Goal: Feedback & Contribution: Contribute content

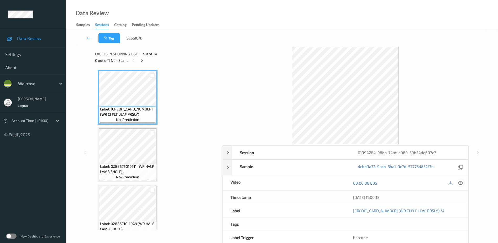
click at [461, 183] on icon at bounding box center [461, 182] width 5 height 5
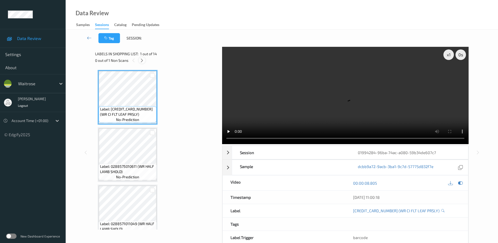
click at [140, 61] on div at bounding box center [142, 60] width 7 height 7
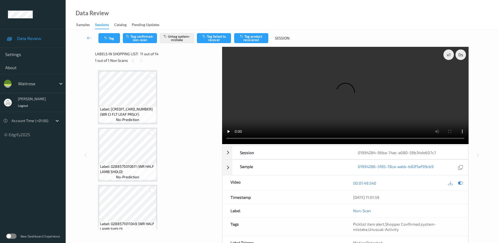
scroll to position [518, 0]
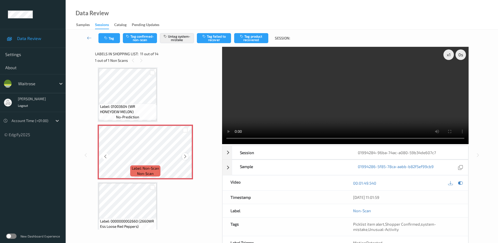
click at [183, 157] on icon at bounding box center [185, 156] width 4 height 5
click at [343, 109] on video at bounding box center [345, 95] width 247 height 97
click at [110, 33] on button "Tag" at bounding box center [110, 38] width 22 height 10
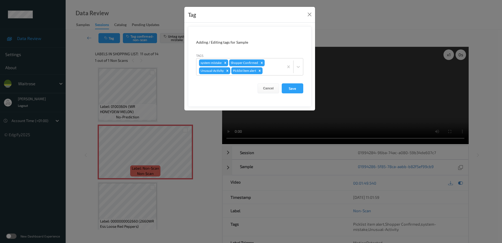
click at [175, 99] on div "Tag Adding / Editing tags for Sample Tags system-mistake Shopper Confirmed Unus…" at bounding box center [251, 121] width 502 height 243
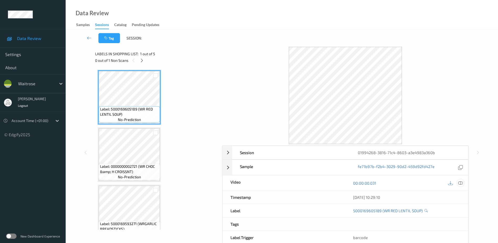
click at [459, 184] on icon at bounding box center [461, 182] width 5 height 5
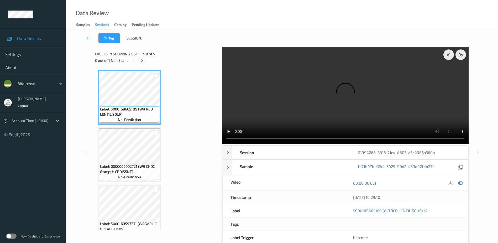
click at [141, 60] on icon at bounding box center [142, 60] width 4 height 5
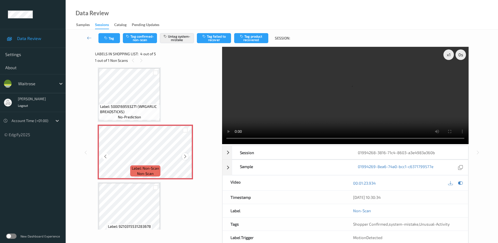
click at [186, 156] on icon at bounding box center [185, 156] width 4 height 5
click at [184, 155] on icon at bounding box center [185, 156] width 4 height 5
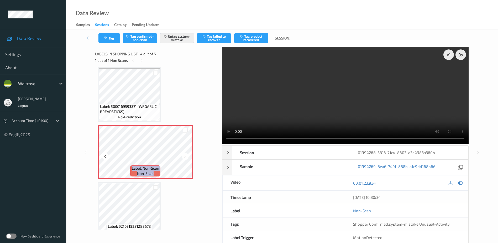
click at [184, 155] on icon at bounding box center [185, 156] width 4 height 5
click at [280, 103] on video at bounding box center [345, 95] width 247 height 97
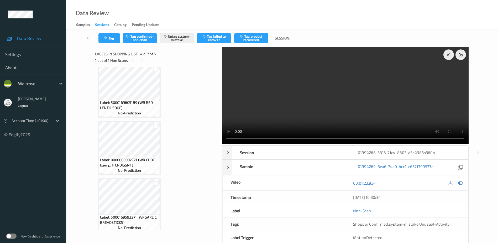
scroll to position [0, 0]
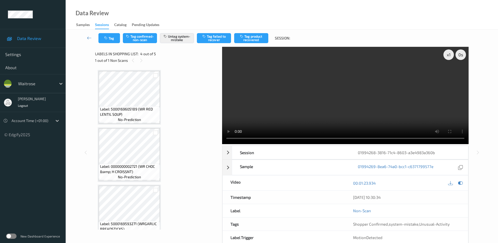
click at [279, 107] on video at bounding box center [345, 95] width 247 height 97
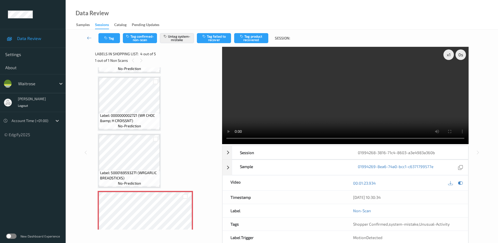
scroll to position [53, 0]
click at [106, 39] on icon "button" at bounding box center [106, 38] width 4 height 4
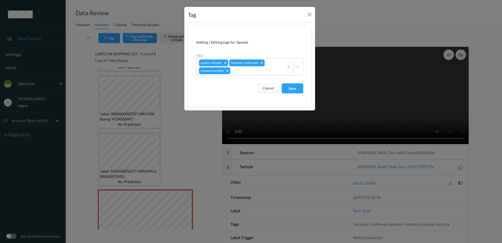
click at [174, 153] on div "Tag Adding / Editing tags for Sample Tags system-mistake Shopper Confirmed Unus…" at bounding box center [251, 121] width 502 height 243
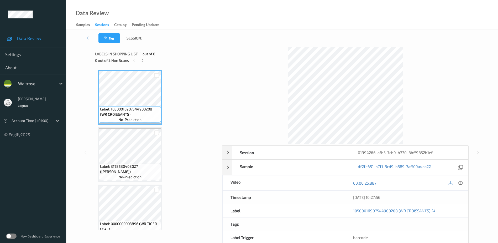
drag, startPoint x: 461, startPoint y: 182, endPoint x: 459, endPoint y: 171, distance: 11.3
click at [461, 182] on icon at bounding box center [461, 182] width 5 height 5
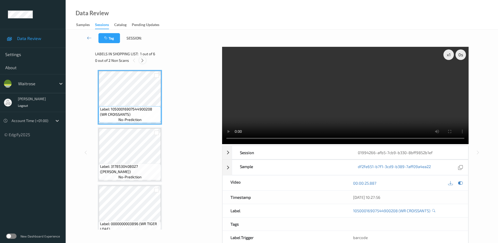
click at [143, 62] on icon at bounding box center [142, 60] width 4 height 5
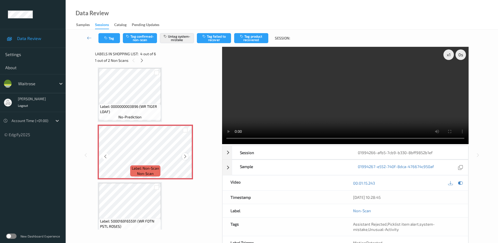
click at [186, 156] on icon at bounding box center [185, 156] width 4 height 5
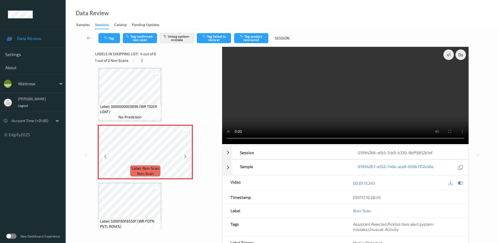
click at [186, 156] on icon at bounding box center [185, 156] width 4 height 5
click at [351, 103] on video at bounding box center [345, 95] width 247 height 97
click at [114, 37] on button "Tag" at bounding box center [110, 38] width 22 height 10
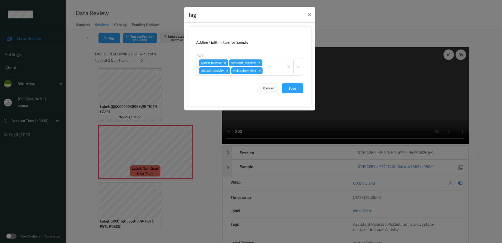
click at [209, 144] on div "Tag Adding / Editing tags for Sample Tags system-mistake Assistant Rejected Unu…" at bounding box center [251, 121] width 502 height 243
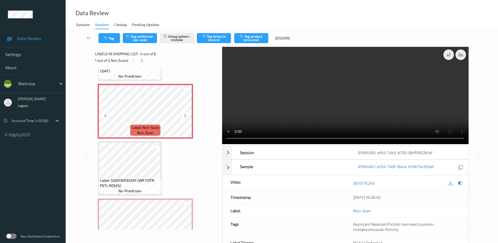
scroll to position [132, 0]
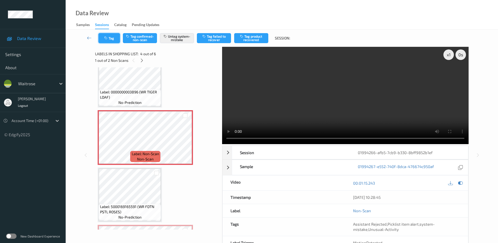
click at [112, 38] on button "Tag" at bounding box center [110, 38] width 22 height 10
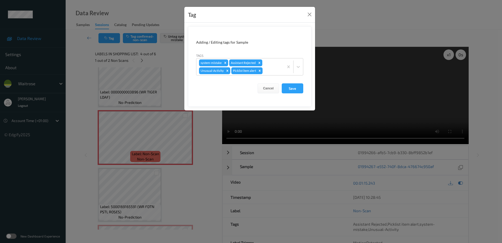
click at [184, 169] on div "Tag Adding / Editing tags for Sample Tags system-mistake Assistant Rejected Unu…" at bounding box center [251, 121] width 502 height 243
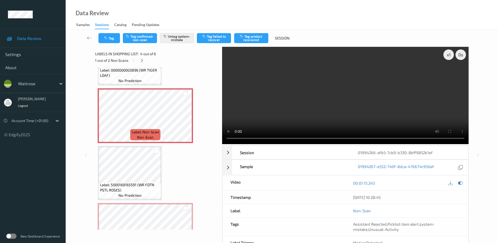
scroll to position [184, 0]
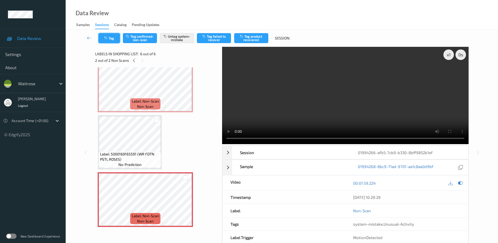
click at [108, 36] on button "Tag" at bounding box center [110, 38] width 22 height 10
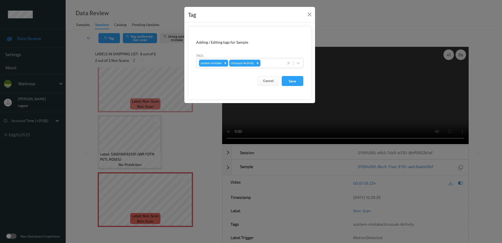
click at [189, 140] on div "Tag Adding / Editing tags for Sample Tags system-mistake Unusual-Activity Cance…" at bounding box center [251, 121] width 502 height 243
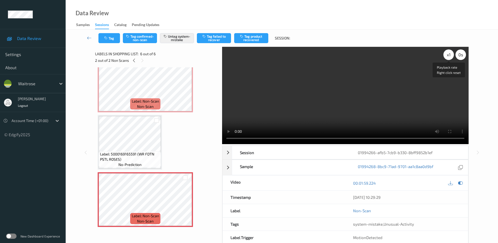
click at [450, 56] on div "x 1" at bounding box center [449, 54] width 11 height 11
click at [450, 56] on div "x 2" at bounding box center [449, 54] width 11 height 11
click at [110, 40] on button "Tag" at bounding box center [110, 38] width 22 height 10
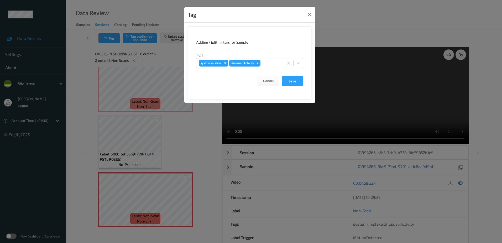
click at [204, 157] on div "Tag Adding / Editing tags for Sample Tags system-mistake Unusual-Activity Cance…" at bounding box center [251, 121] width 502 height 243
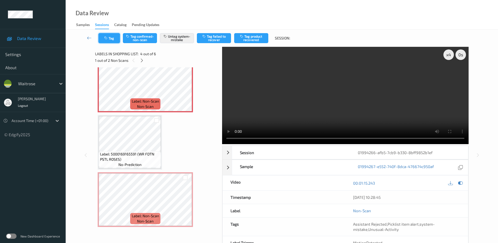
click at [115, 35] on button "Tag" at bounding box center [110, 38] width 22 height 10
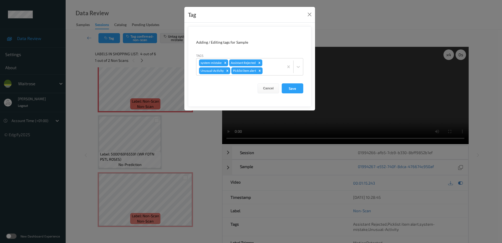
click at [190, 161] on div "Tag Adding / Editing tags for Sample Tags system-mistake Assistant Rejected Unu…" at bounding box center [251, 121] width 502 height 243
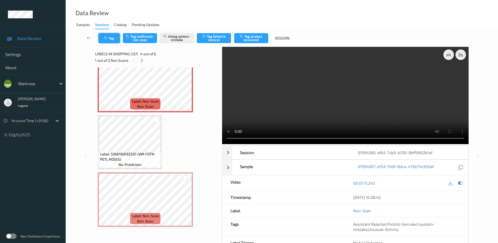
click at [110, 38] on button "Tag" at bounding box center [110, 38] width 22 height 10
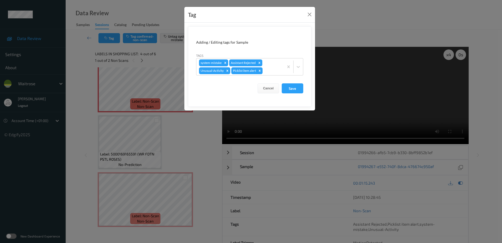
click at [187, 138] on div "Tag Adding / Editing tags for Sample Tags system-mistake Assistant Rejected Unu…" at bounding box center [251, 121] width 502 height 243
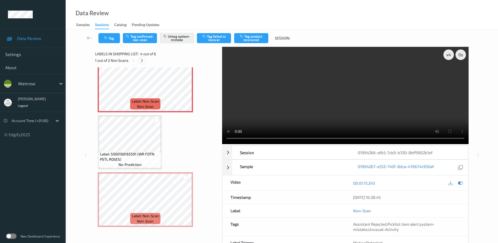
click at [142, 61] on icon at bounding box center [142, 60] width 4 height 5
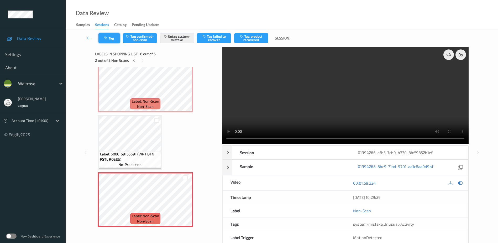
click at [110, 37] on button "Tag" at bounding box center [110, 38] width 22 height 10
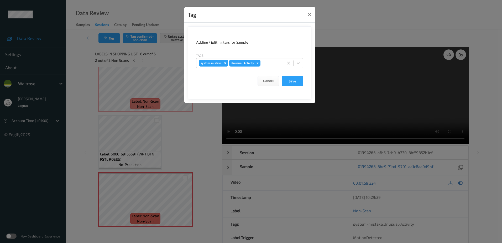
click at [191, 162] on div "Tag Adding / Editing tags for Sample Tags system-mistake Unusual-Activity Cance…" at bounding box center [251, 121] width 502 height 243
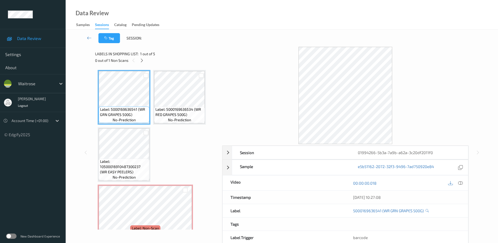
drag, startPoint x: 460, startPoint y: 183, endPoint x: 461, endPoint y: 169, distance: 13.7
click at [460, 183] on icon at bounding box center [461, 182] width 5 height 5
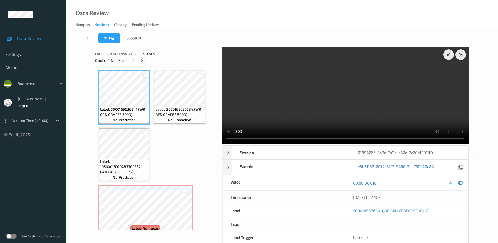
click at [141, 61] on icon at bounding box center [142, 60] width 4 height 5
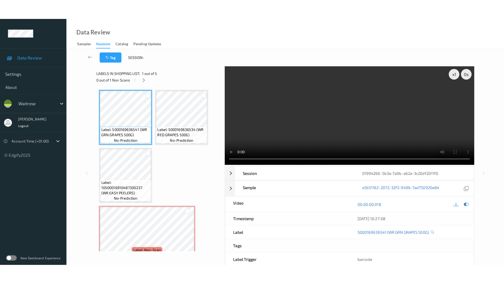
scroll to position [60, 0]
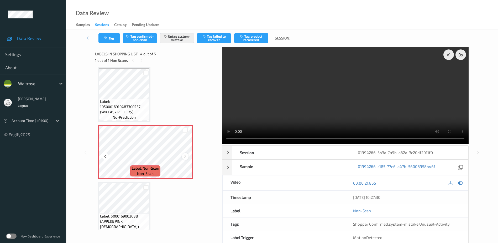
click at [184, 156] on icon at bounding box center [185, 156] width 4 height 5
click at [331, 103] on video at bounding box center [345, 95] width 247 height 97
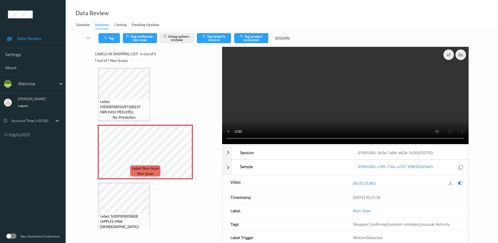
scroll to position [29, 0]
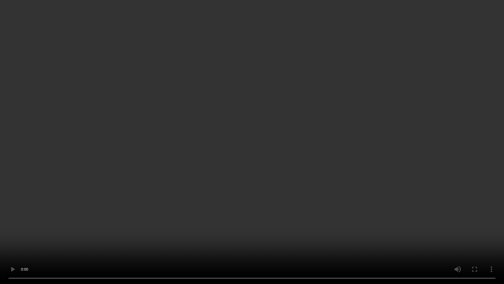
click at [327, 132] on video at bounding box center [252, 142] width 504 height 284
click at [292, 153] on video at bounding box center [252, 142] width 504 height 284
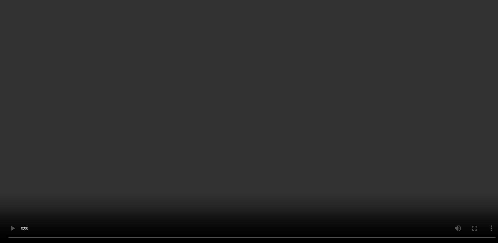
scroll to position [70, 0]
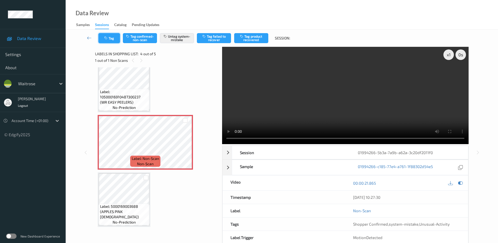
click at [110, 40] on button "Tag" at bounding box center [110, 38] width 22 height 10
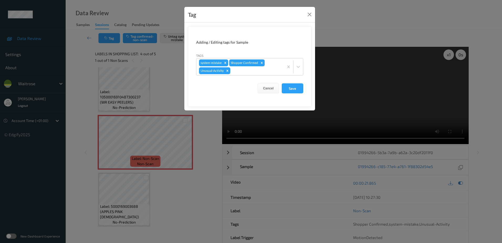
click at [204, 153] on div "Tag Adding / Editing tags for Sample Tags system-mistake Shopper Confirmed Unus…" at bounding box center [251, 121] width 502 height 243
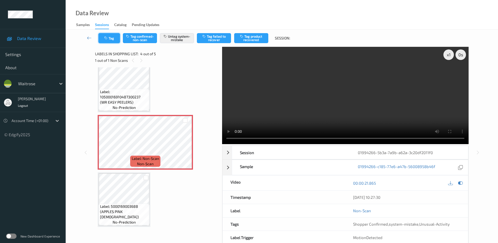
click at [107, 36] on button "Tag" at bounding box center [110, 38] width 22 height 10
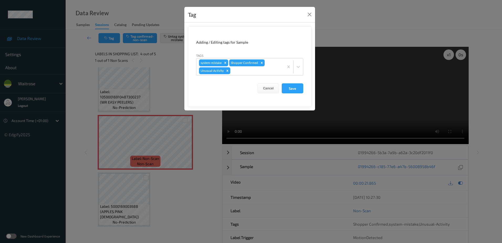
click at [183, 190] on div "Tag Adding / Editing tags for Sample Tags system-mistake Shopper Confirmed Unus…" at bounding box center [251, 121] width 502 height 243
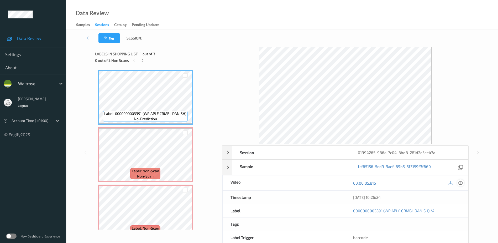
click at [460, 183] on icon at bounding box center [461, 182] width 5 height 5
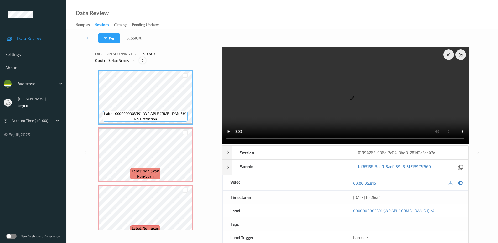
click at [145, 58] on icon at bounding box center [142, 60] width 4 height 5
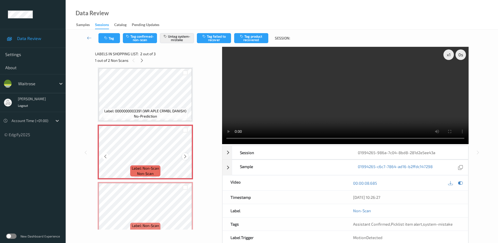
click at [183, 158] on icon at bounding box center [185, 156] width 4 height 5
click at [183, 158] on div at bounding box center [185, 156] width 7 height 7
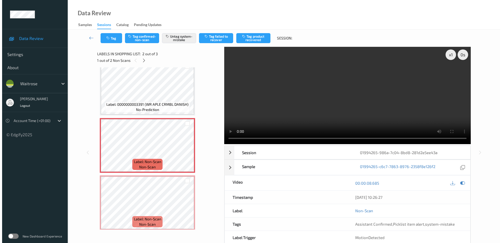
scroll to position [12, 0]
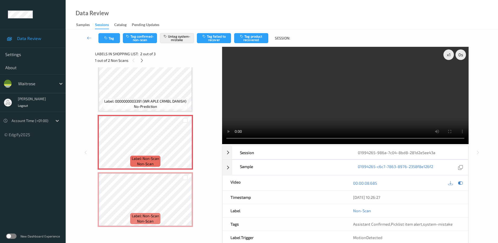
click at [337, 107] on video at bounding box center [345, 95] width 247 height 97
click at [450, 50] on div "x 1" at bounding box center [449, 54] width 11 height 11
click at [108, 40] on button "Tag" at bounding box center [110, 38] width 22 height 10
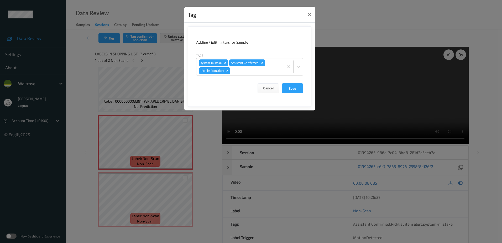
click at [210, 155] on div "Tag Adding / Editing tags for Sample Tags system-mistake Assistant Confirmed Pi…" at bounding box center [251, 121] width 502 height 243
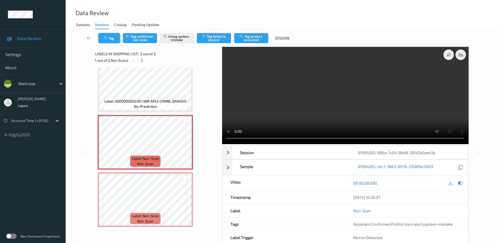
click at [106, 34] on button "Tag" at bounding box center [110, 38] width 22 height 10
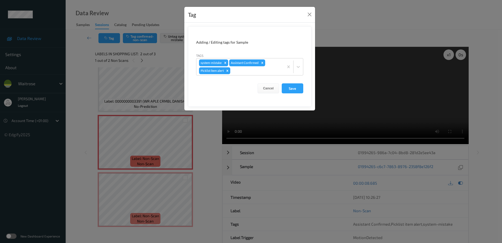
click at [210, 130] on div "Tag Adding / Editing tags for Sample Tags system-mistake Assistant Confirmed Pi…" at bounding box center [251, 121] width 502 height 243
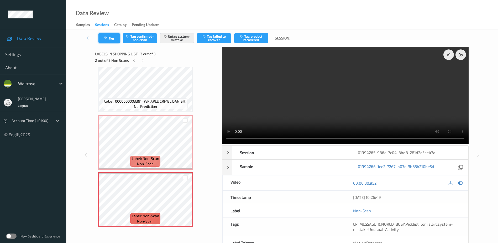
click at [107, 38] on icon "button" at bounding box center [106, 38] width 4 height 4
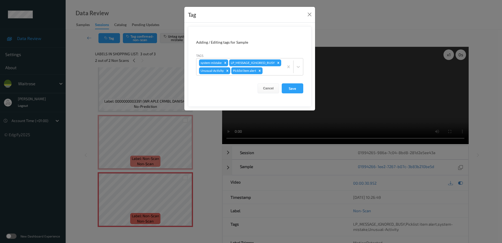
click at [204, 147] on div "Tag Adding / Editing tags for Sample Tags system-mistake LP_MESSAGE_IGNORED_BUS…" at bounding box center [251, 121] width 502 height 243
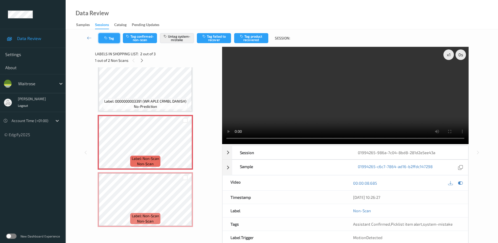
click at [116, 37] on button "Tag" at bounding box center [110, 38] width 22 height 10
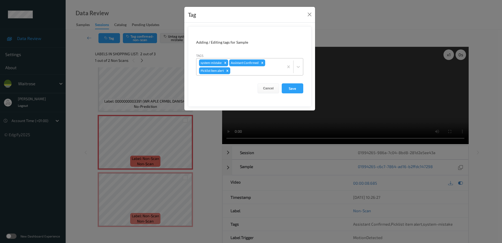
click at [246, 72] on div at bounding box center [256, 71] width 50 height 6
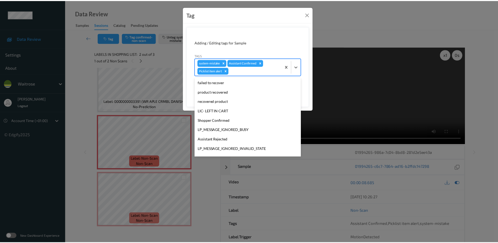
scroll to position [122, 0]
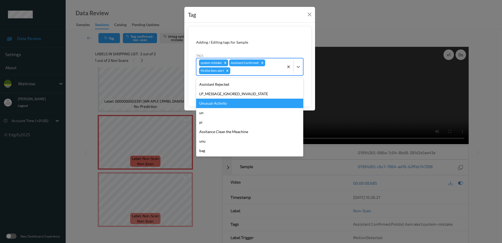
click at [225, 105] on div "Unusual-Activity" at bounding box center [249, 103] width 107 height 9
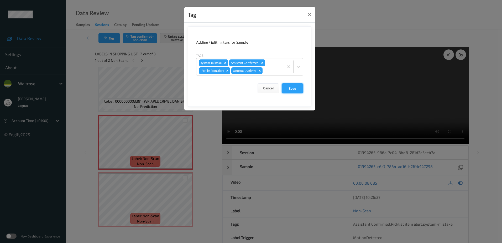
click at [292, 86] on button "Save" at bounding box center [293, 88] width 22 height 10
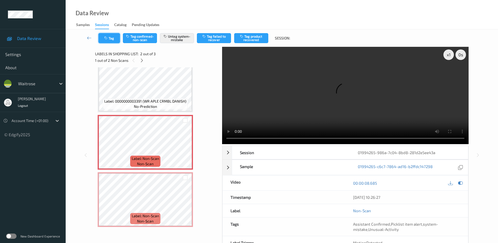
click at [114, 36] on button "Tag" at bounding box center [110, 38] width 22 height 10
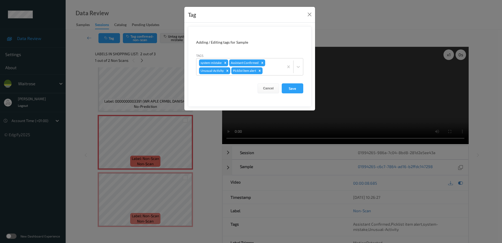
click at [204, 136] on div "Tag Adding / Editing tags for Sample Tags system-mistake Assistant Confirmed Un…" at bounding box center [251, 121] width 502 height 243
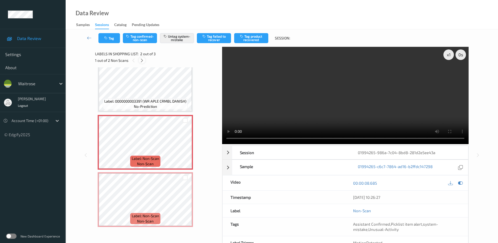
click at [143, 61] on icon at bounding box center [142, 60] width 4 height 5
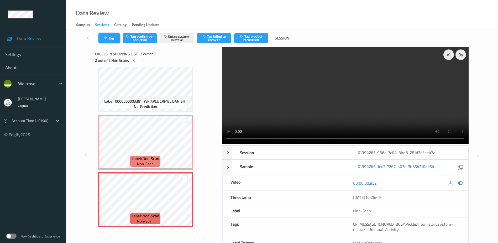
click at [110, 36] on button "Tag" at bounding box center [110, 38] width 22 height 10
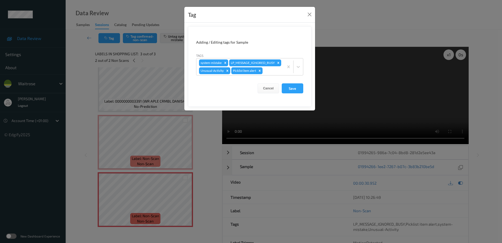
click at [210, 154] on div "Tag Adding / Editing tags for Sample Tags system-mistake LP_MESSAGE_IGNORED_BUS…" at bounding box center [251, 121] width 502 height 243
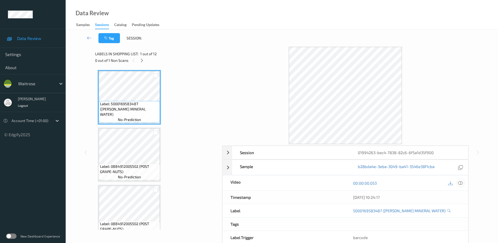
click at [460, 183] on icon at bounding box center [461, 182] width 5 height 5
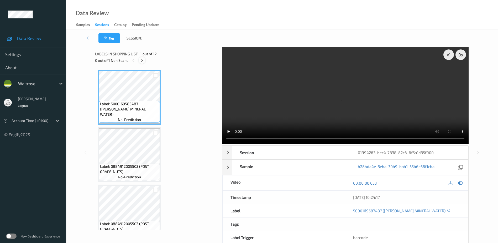
click at [142, 62] on icon at bounding box center [142, 60] width 4 height 5
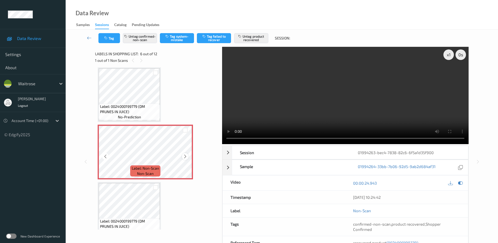
click at [184, 155] on icon at bounding box center [185, 156] width 4 height 5
click at [361, 99] on video at bounding box center [345, 95] width 247 height 97
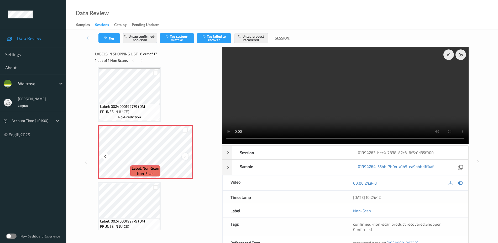
click at [186, 155] on icon at bounding box center [185, 156] width 4 height 5
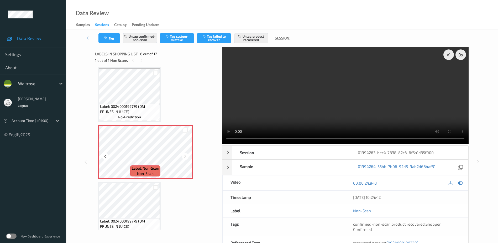
click at [186, 155] on icon at bounding box center [185, 156] width 4 height 5
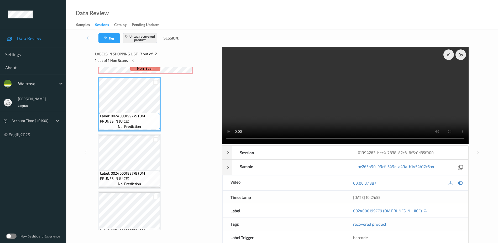
scroll to position [311, 0]
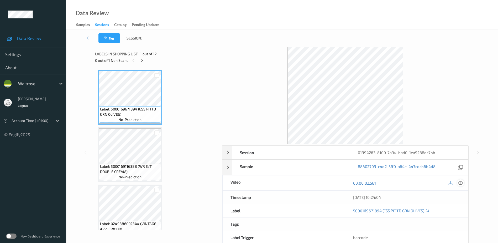
click at [461, 184] on icon at bounding box center [461, 182] width 5 height 5
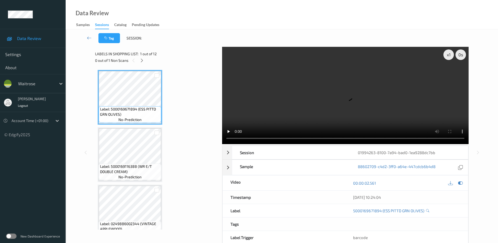
click at [139, 58] on div "0 out of 1 Non Scans" at bounding box center [156, 60] width 123 height 7
click at [141, 60] on icon at bounding box center [142, 60] width 4 height 5
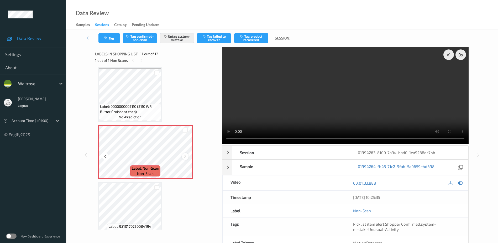
click at [186, 157] on icon at bounding box center [185, 156] width 4 height 5
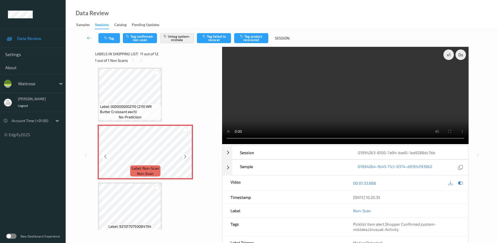
click at [184, 156] on icon at bounding box center [185, 156] width 4 height 5
click at [346, 107] on video at bounding box center [345, 95] width 247 height 97
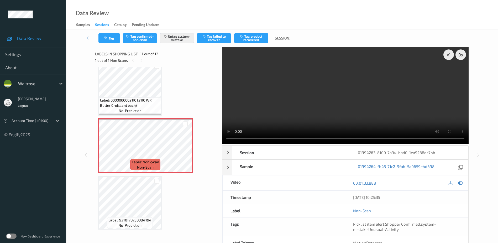
scroll to position [528, 0]
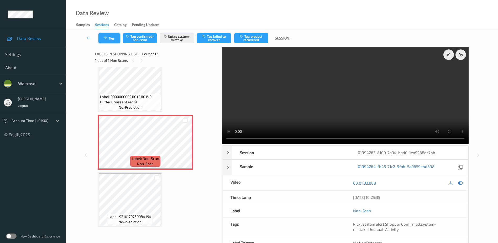
click at [110, 39] on button "Tag" at bounding box center [110, 38] width 22 height 10
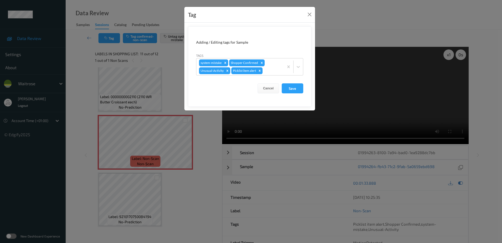
click at [189, 190] on div "Tag Adding / Editing tags for Sample Tags system-mistake Shopper Confirmed Unus…" at bounding box center [251, 121] width 502 height 243
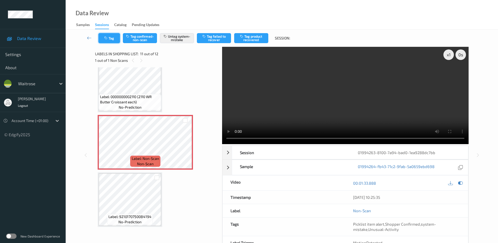
click at [110, 41] on button "Tag" at bounding box center [110, 38] width 22 height 10
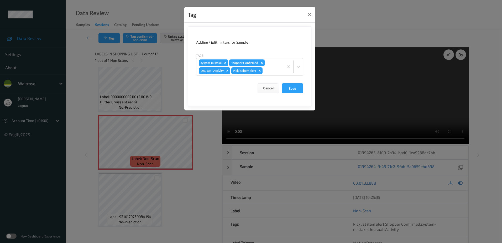
click at [183, 176] on div "Tag Adding / Editing tags for Sample Tags system-mistake Shopper Confirmed Unus…" at bounding box center [251, 121] width 502 height 243
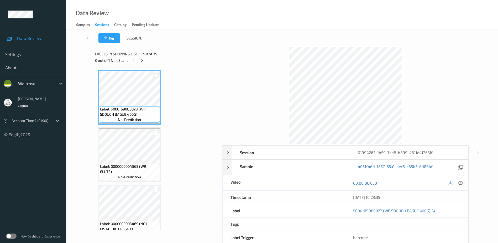
click at [462, 183] on icon at bounding box center [461, 182] width 5 height 5
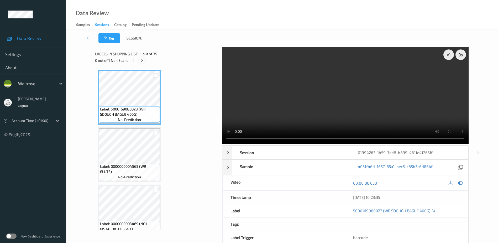
click at [142, 61] on icon at bounding box center [142, 60] width 4 height 5
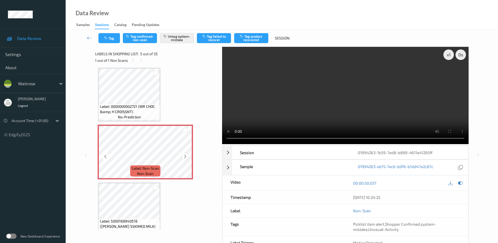
click at [186, 155] on icon at bounding box center [185, 156] width 4 height 5
click at [306, 119] on video at bounding box center [345, 95] width 247 height 97
drag, startPoint x: 327, startPoint y: 106, endPoint x: 314, endPoint y: 95, distance: 17.3
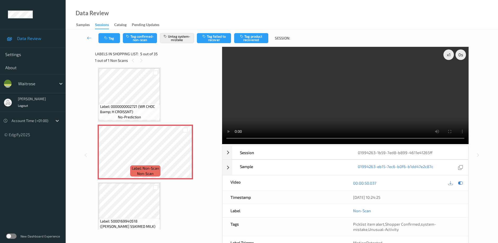
click at [327, 106] on video at bounding box center [345, 95] width 247 height 97
click at [353, 97] on video at bounding box center [345, 95] width 247 height 97
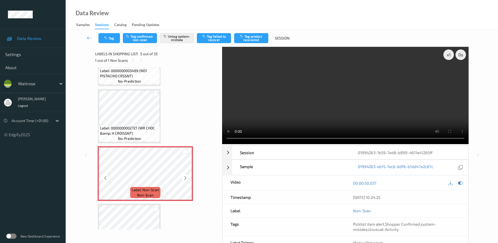
scroll to position [184, 0]
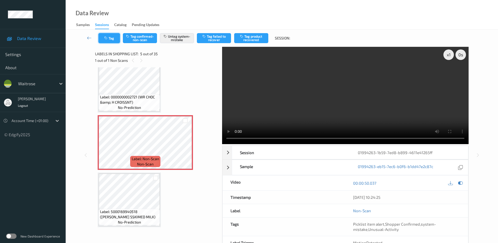
click at [105, 40] on button "Tag" at bounding box center [110, 38] width 22 height 10
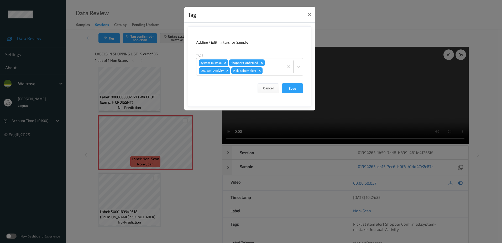
click at [193, 181] on div "Tag Adding / Editing tags for Sample Tags system-mistake Shopper Confirmed Unus…" at bounding box center [251, 121] width 502 height 243
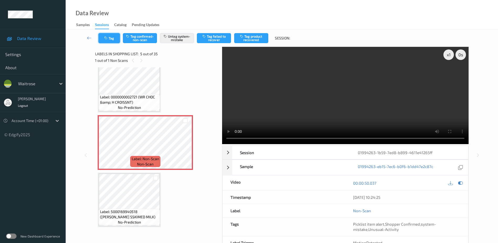
click at [109, 38] on icon "button" at bounding box center [106, 38] width 4 height 4
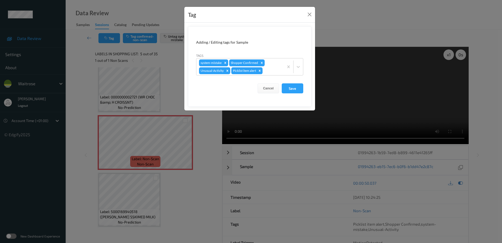
click at [200, 183] on div "Tag Adding / Editing tags for Sample Tags system-mistake Shopper Confirmed Unus…" at bounding box center [251, 121] width 502 height 243
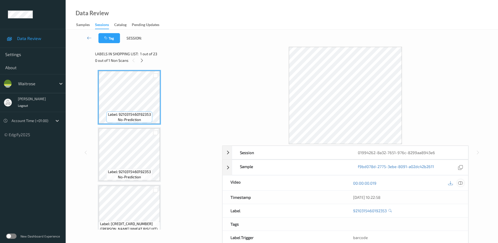
click at [461, 182] on icon at bounding box center [461, 182] width 5 height 5
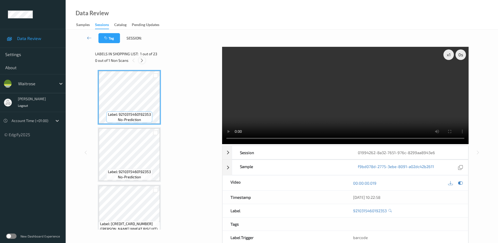
click at [142, 59] on icon at bounding box center [142, 60] width 4 height 5
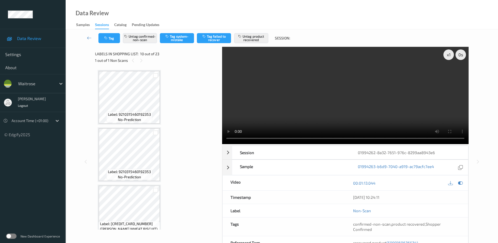
scroll to position [461, 0]
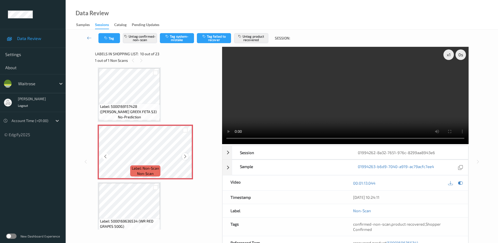
click at [184, 154] on div at bounding box center [185, 156] width 7 height 7
click at [341, 108] on video at bounding box center [345, 95] width 247 height 97
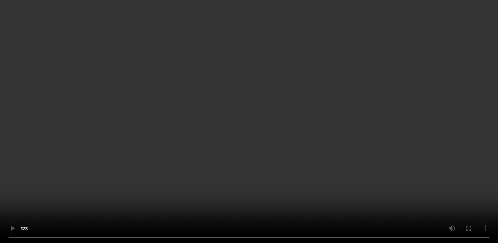
scroll to position [513, 0]
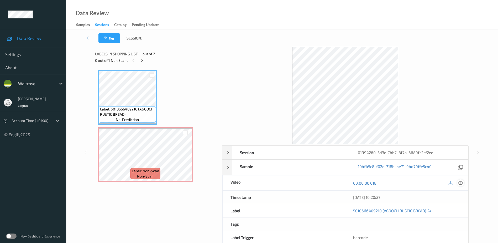
click at [462, 184] on icon at bounding box center [461, 182] width 5 height 5
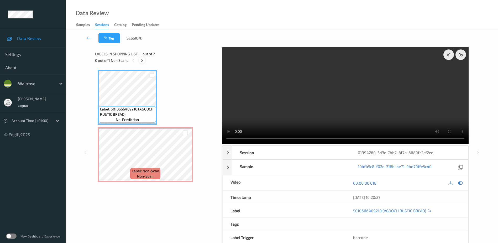
click at [141, 59] on icon at bounding box center [142, 60] width 4 height 5
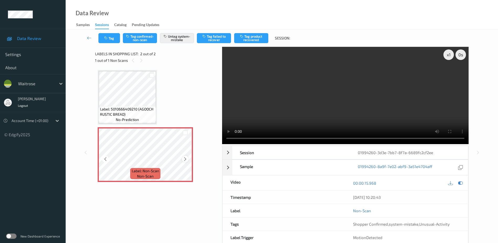
click at [186, 159] on icon at bounding box center [185, 159] width 4 height 5
click at [306, 106] on video at bounding box center [345, 95] width 247 height 97
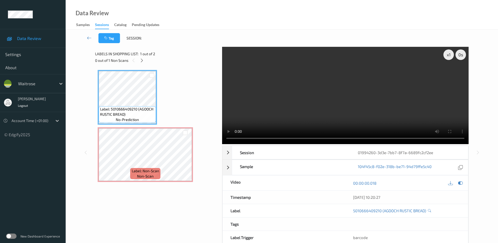
click at [326, 97] on video at bounding box center [345, 95] width 247 height 97
click at [327, 90] on video at bounding box center [345, 95] width 247 height 97
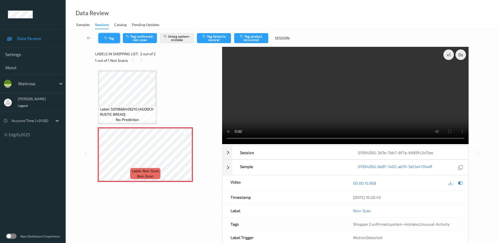
click at [109, 36] on button "Tag" at bounding box center [110, 38] width 22 height 10
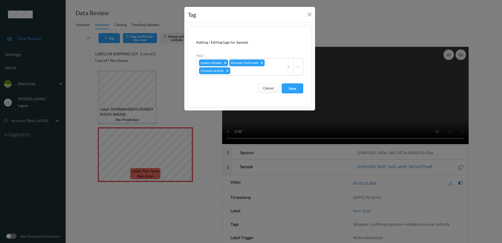
click at [197, 142] on div "Tag Adding / Editing tags for Sample Tags system-mistake Shopper Confirmed Unus…" at bounding box center [251, 121] width 502 height 243
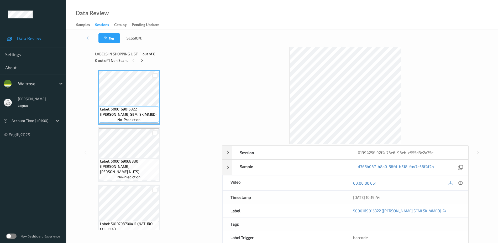
drag, startPoint x: 461, startPoint y: 183, endPoint x: 447, endPoint y: 152, distance: 33.7
click at [461, 183] on icon at bounding box center [461, 182] width 5 height 5
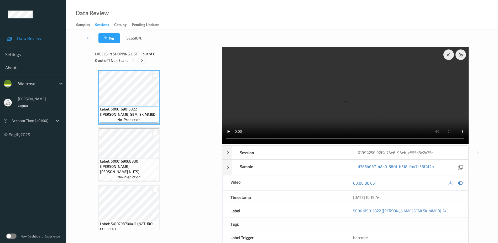
click at [142, 60] on icon at bounding box center [142, 60] width 4 height 5
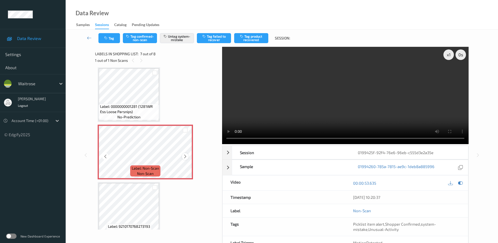
click at [184, 157] on icon at bounding box center [185, 156] width 4 height 5
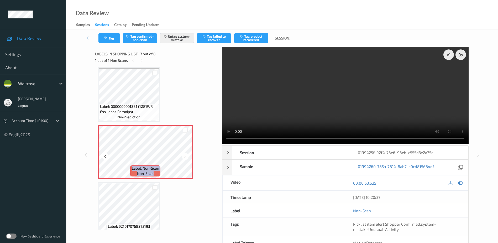
click at [184, 157] on icon at bounding box center [185, 156] width 4 height 5
click at [328, 106] on video at bounding box center [345, 95] width 247 height 97
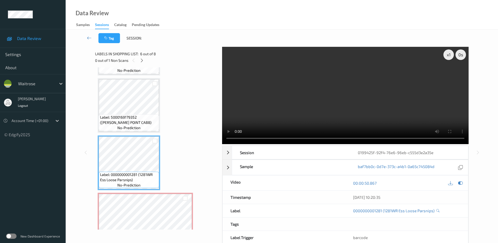
scroll to position [220, 0]
click at [448, 56] on div "x 1" at bounding box center [449, 54] width 11 height 11
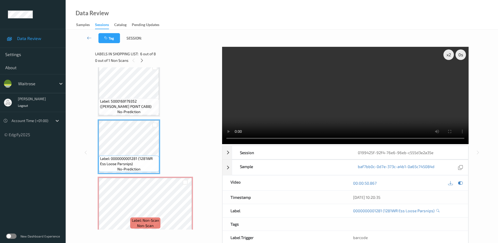
scroll to position [246, 0]
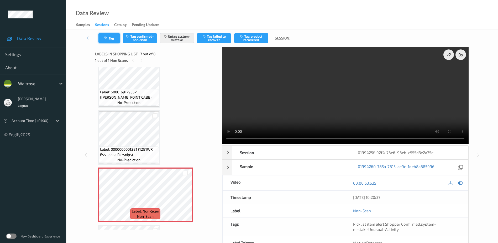
click at [102, 35] on button "Tag" at bounding box center [110, 38] width 22 height 10
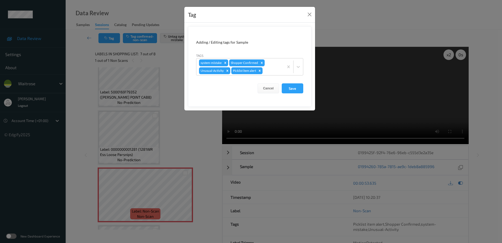
click at [199, 140] on div "Tag Adding / Editing tags for Sample Tags system-mistake Shopper Confirmed Unus…" at bounding box center [251, 121] width 502 height 243
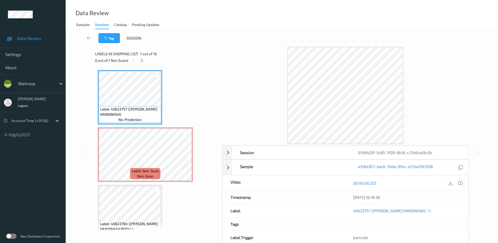
click at [459, 182] on icon at bounding box center [461, 182] width 5 height 5
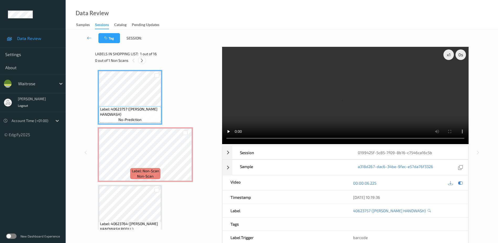
click at [142, 60] on icon at bounding box center [142, 60] width 4 height 5
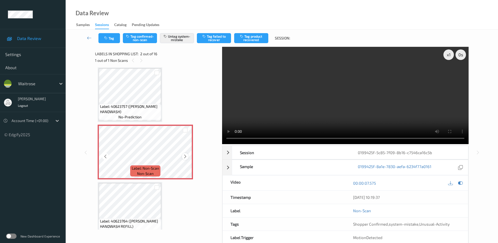
click at [184, 155] on icon at bounding box center [185, 156] width 4 height 5
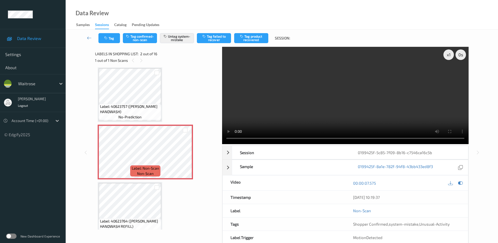
click at [400, 100] on video at bounding box center [345, 95] width 247 height 97
click at [103, 39] on button "Tag" at bounding box center [110, 38] width 22 height 10
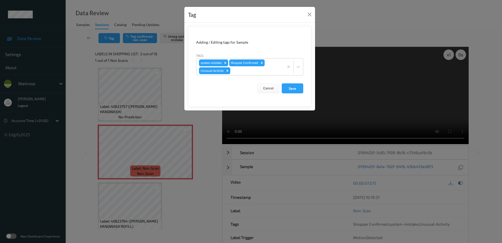
click at [215, 140] on div "Tag Adding / Editing tags for Sample Tags system-mistake Shopper Confirmed Unus…" at bounding box center [251, 121] width 502 height 243
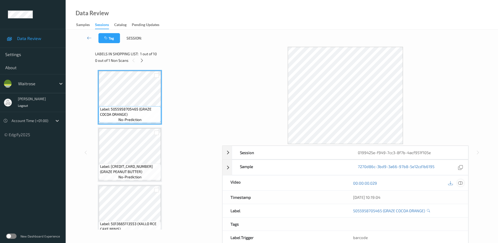
click at [460, 183] on icon at bounding box center [461, 182] width 5 height 5
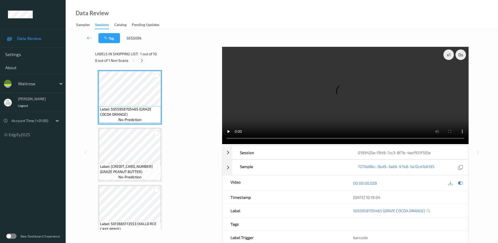
click at [143, 63] on icon at bounding box center [142, 60] width 4 height 5
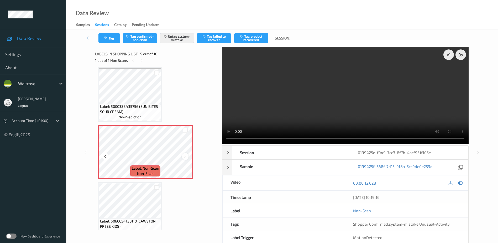
click at [184, 157] on icon at bounding box center [185, 156] width 4 height 5
click at [360, 102] on video at bounding box center [345, 95] width 247 height 97
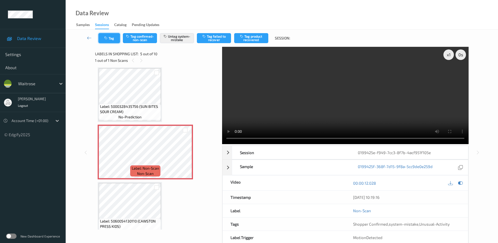
click at [106, 42] on button "Tag" at bounding box center [110, 38] width 22 height 10
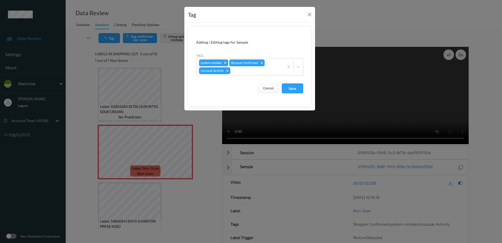
click at [199, 156] on div "Tag Adding / Editing tags for Sample Tags system-mistake Shopper Confirmed Unus…" at bounding box center [251, 121] width 502 height 243
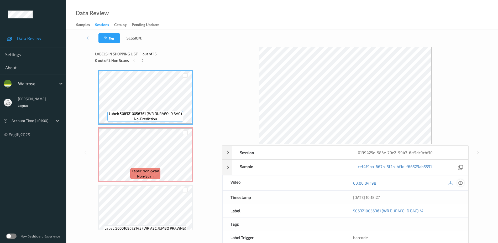
click at [461, 182] on icon at bounding box center [461, 182] width 5 height 5
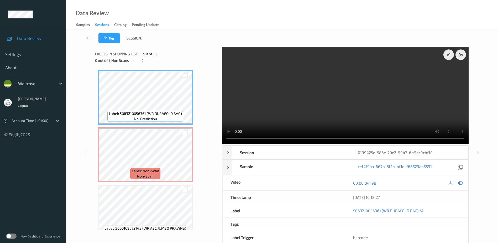
click at [146, 60] on div "0 out of 2 Non Scans" at bounding box center [156, 60] width 123 height 7
click at [144, 61] on icon at bounding box center [142, 60] width 4 height 5
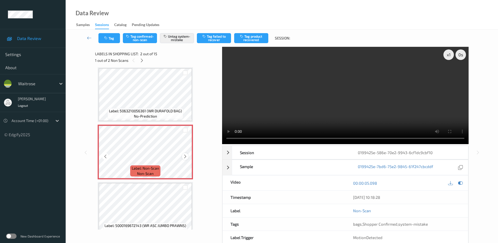
click at [185, 156] on icon at bounding box center [185, 156] width 4 height 5
click at [269, 113] on video at bounding box center [345, 95] width 247 height 97
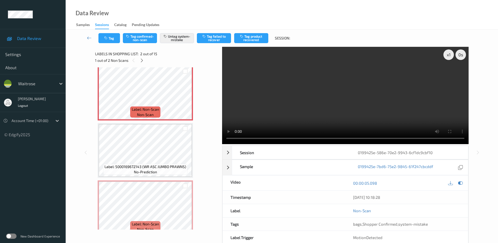
scroll to position [81, 0]
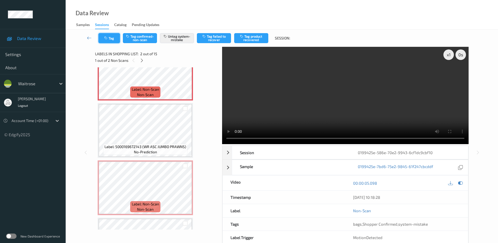
click at [106, 38] on icon "button" at bounding box center [106, 38] width 4 height 4
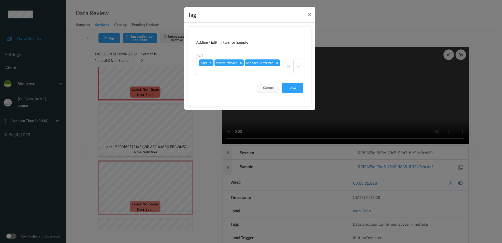
click at [210, 135] on div "Tag Adding / Editing tags for Sample Tags bags system-mistake Shopper Confirmed…" at bounding box center [251, 121] width 502 height 243
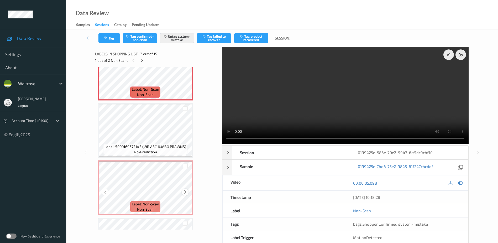
click at [186, 193] on icon at bounding box center [185, 192] width 4 height 5
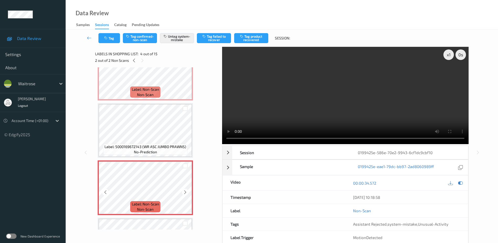
click at [186, 193] on icon at bounding box center [185, 192] width 4 height 5
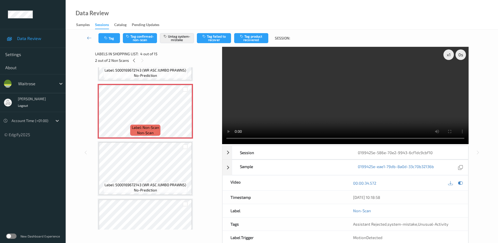
scroll to position [160, 0]
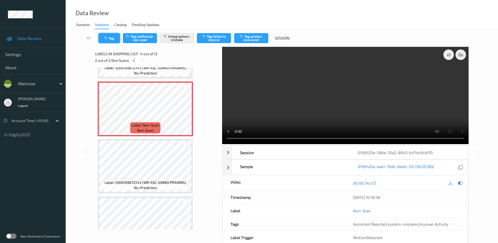
click at [103, 35] on button "Tag" at bounding box center [110, 38] width 22 height 10
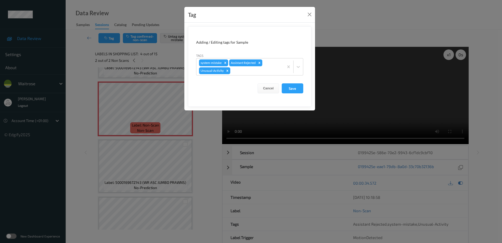
click at [212, 146] on div "Tag Adding / Editing tags for Sample Tags system-mistake Assistant Rejected Unu…" at bounding box center [251, 121] width 502 height 243
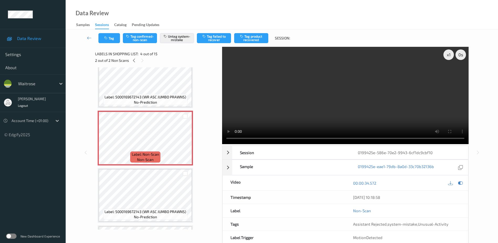
scroll to position [55, 0]
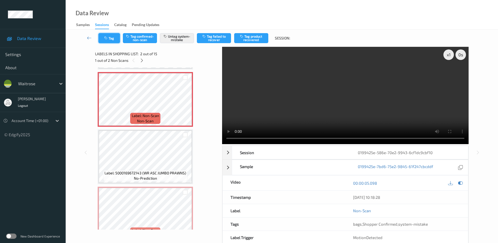
click at [106, 37] on icon "button" at bounding box center [106, 38] width 4 height 4
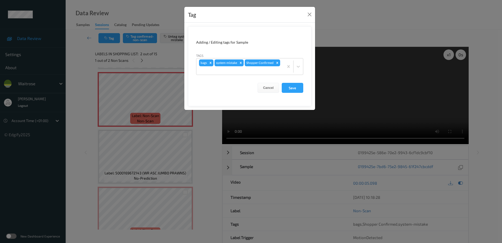
click at [197, 149] on div "Tag Adding / Editing tags for Sample Tags bags system-mistake Shopper Confirmed…" at bounding box center [251, 121] width 502 height 243
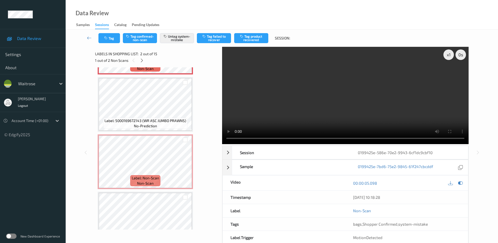
scroll to position [108, 0]
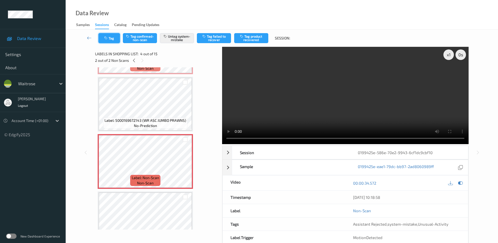
click at [110, 36] on button "Tag" at bounding box center [110, 38] width 22 height 10
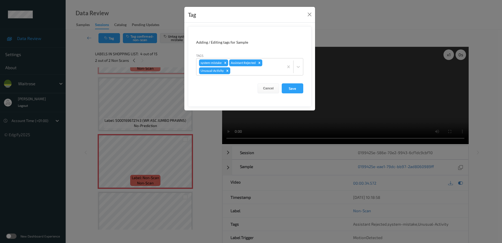
click at [207, 140] on div "Tag Adding / Editing tags for Sample Tags system-mistake Assistant Rejected Unu…" at bounding box center [251, 121] width 502 height 243
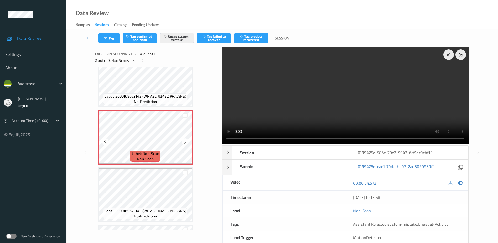
scroll to position [160, 0]
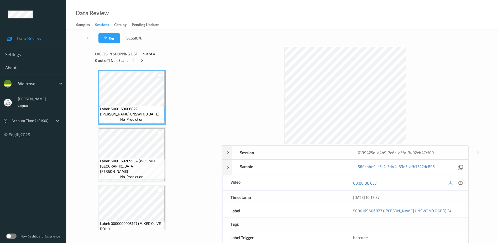
click at [461, 184] on icon at bounding box center [461, 182] width 5 height 5
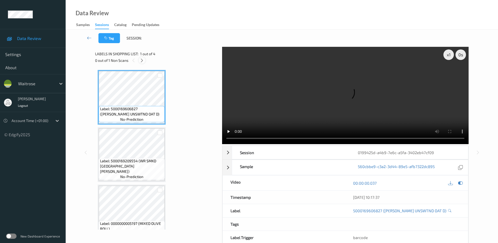
click at [142, 60] on icon at bounding box center [142, 60] width 4 height 5
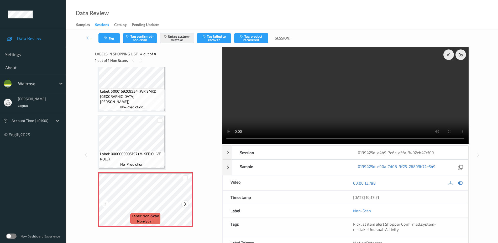
click at [185, 204] on icon at bounding box center [185, 204] width 4 height 5
click at [359, 107] on video at bounding box center [345, 95] width 247 height 97
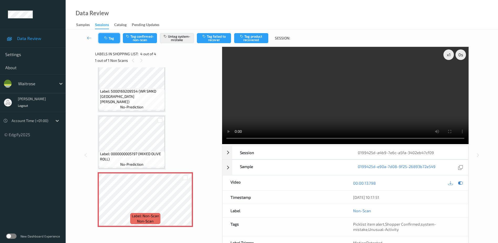
click at [101, 39] on button "Tag" at bounding box center [110, 38] width 22 height 10
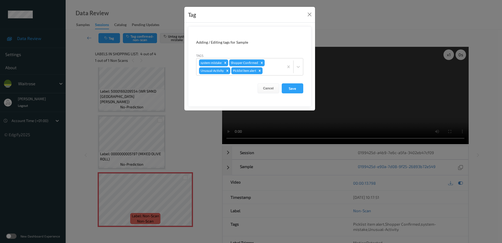
click at [181, 125] on div "Tag Adding / Editing tags for Sample Tags system-mistake Shopper Confirmed Unus…" at bounding box center [251, 121] width 502 height 243
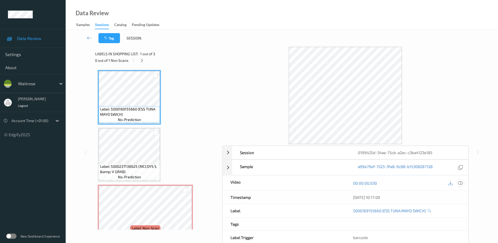
click at [460, 182] on icon at bounding box center [461, 182] width 5 height 5
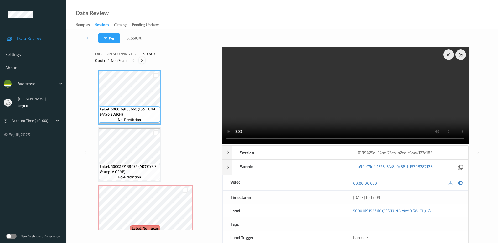
click at [140, 59] on div at bounding box center [142, 60] width 7 height 7
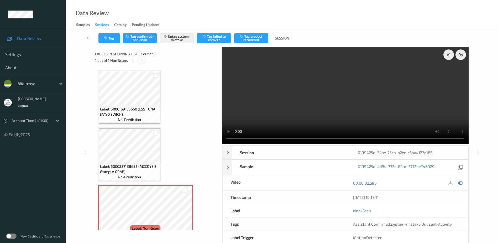
scroll to position [12, 0]
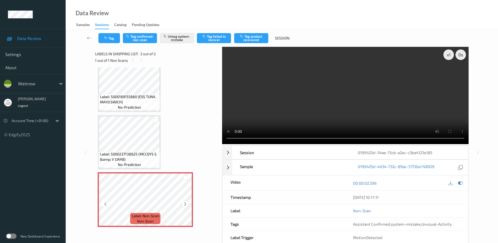
click at [186, 205] on icon at bounding box center [185, 204] width 4 height 5
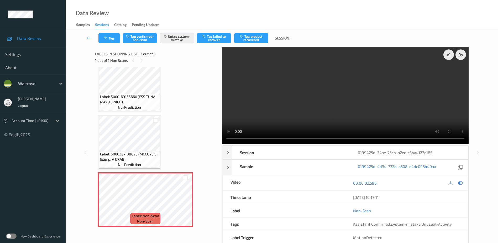
click at [338, 100] on video at bounding box center [345, 95] width 247 height 97
click at [107, 32] on div "Tag Tag confirmed-non-scan Untag system-mistake Tag failed to recover Tag produ…" at bounding box center [281, 37] width 411 height 17
click at [109, 36] on button "Tag" at bounding box center [110, 38] width 22 height 10
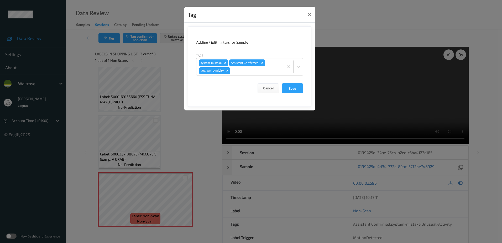
click at [200, 132] on div "Tag Adding / Editing tags for Sample Tags system-mistake Assistant Confirmed Un…" at bounding box center [251, 121] width 502 height 243
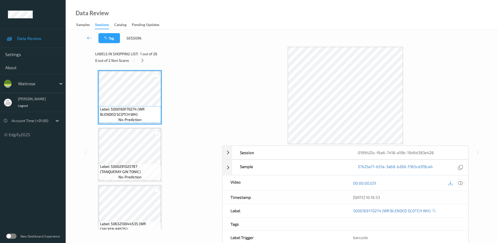
click at [462, 184] on icon at bounding box center [461, 182] width 5 height 5
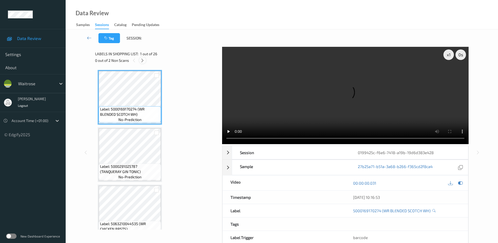
click at [143, 60] on icon at bounding box center [142, 60] width 4 height 5
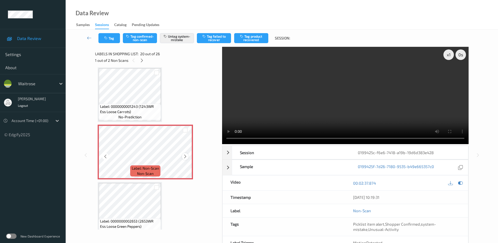
click at [185, 156] on icon at bounding box center [185, 156] width 4 height 5
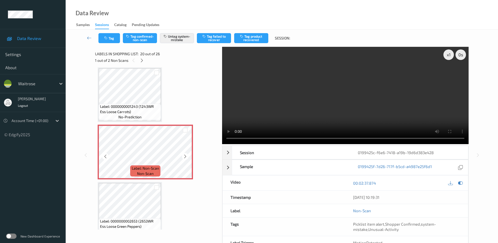
click at [185, 156] on icon at bounding box center [185, 156] width 4 height 5
click at [358, 109] on video at bounding box center [345, 95] width 247 height 97
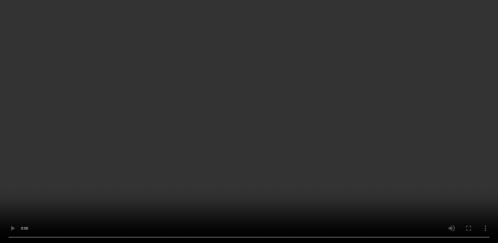
scroll to position [981, 0]
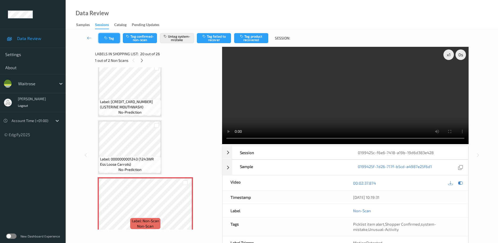
click at [108, 37] on icon "button" at bounding box center [106, 38] width 4 height 4
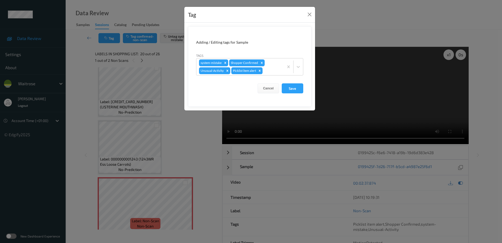
click at [185, 154] on div "Tag Adding / Editing tags for Sample Tags system-mistake Shopper Confirmed Unus…" at bounding box center [251, 121] width 502 height 243
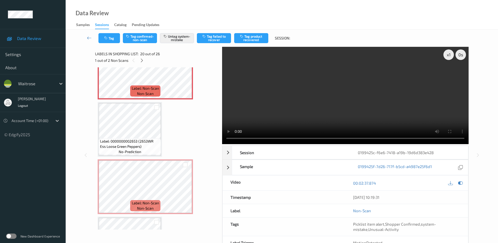
scroll to position [1165, 0]
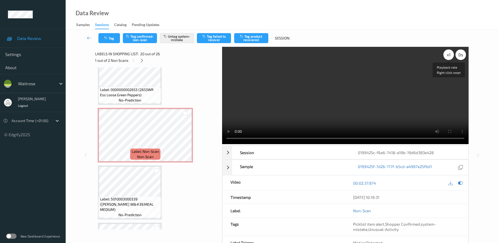
click at [449, 55] on div "x 1" at bounding box center [449, 54] width 11 height 11
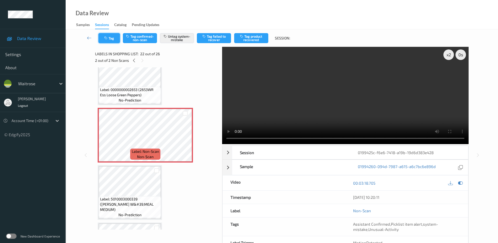
click at [110, 38] on button "Tag" at bounding box center [110, 38] width 22 height 10
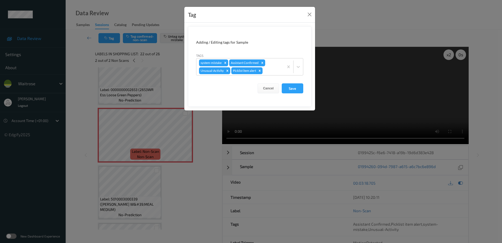
click at [194, 190] on div "Tag Adding / Editing tags for Sample Tags system-mistake Assistant Confirmed Un…" at bounding box center [251, 121] width 502 height 243
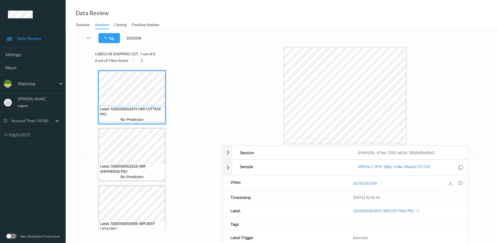
click at [461, 183] on icon at bounding box center [461, 182] width 5 height 5
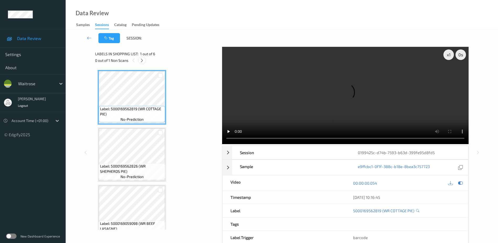
click at [141, 60] on icon at bounding box center [142, 60] width 4 height 5
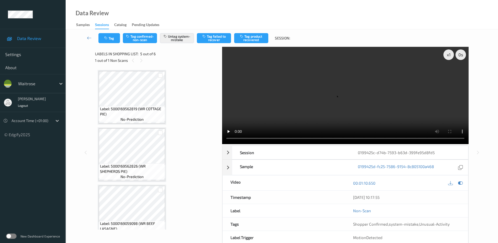
scroll to position [174, 0]
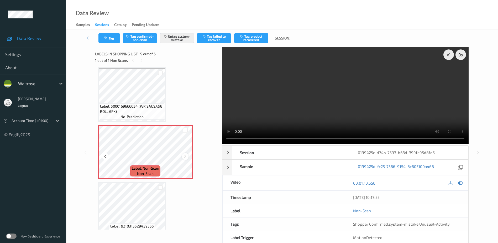
click at [186, 157] on icon at bounding box center [185, 156] width 4 height 5
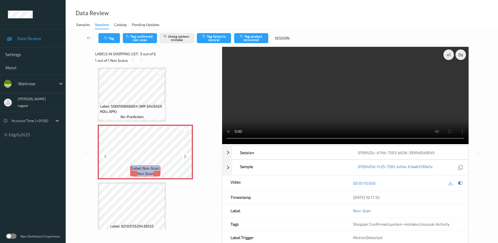
click at [186, 157] on icon at bounding box center [185, 156] width 4 height 5
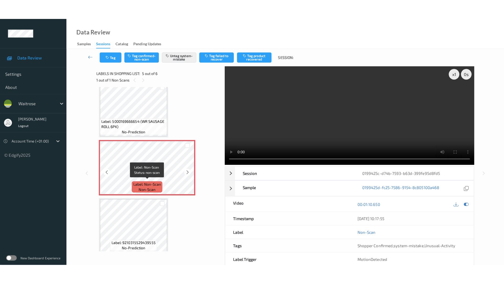
scroll to position [184, 0]
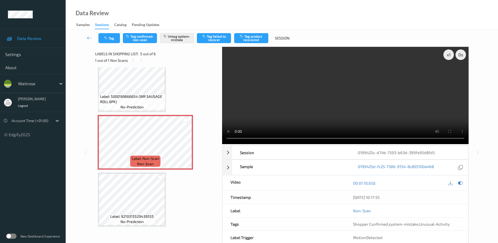
click at [329, 111] on video at bounding box center [345, 95] width 247 height 97
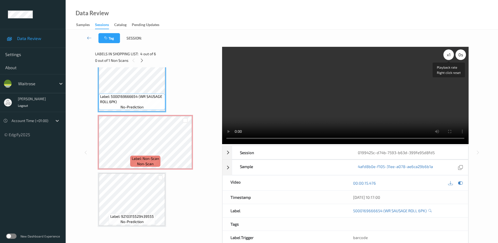
click at [450, 54] on div "x 1" at bounding box center [449, 54] width 11 height 11
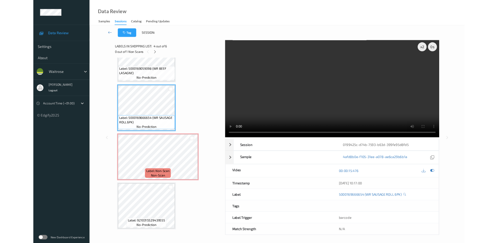
scroll to position [143, 0]
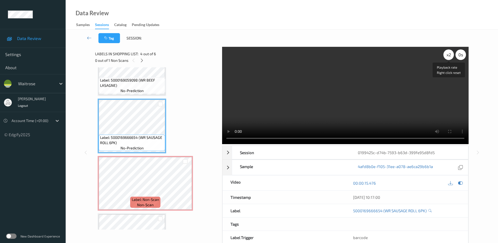
click at [451, 56] on div "x 2" at bounding box center [449, 54] width 11 height 11
click at [449, 54] on div "x 4" at bounding box center [449, 54] width 11 height 11
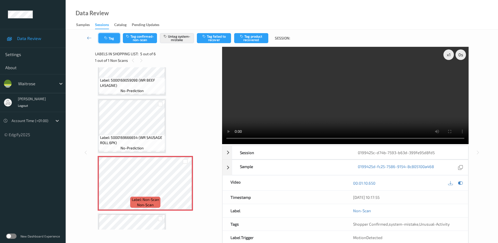
click at [109, 34] on button "Tag" at bounding box center [110, 38] width 22 height 10
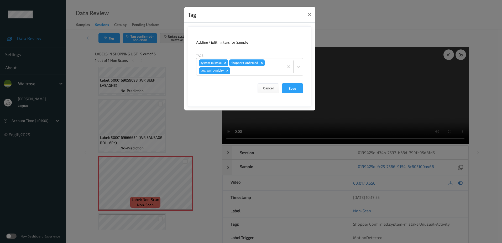
click at [189, 130] on div "Tag Adding / Editing tags for Sample Tags system-mistake Shopper Confirmed Unus…" at bounding box center [251, 121] width 502 height 243
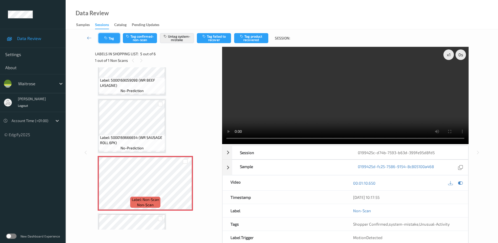
click at [105, 39] on icon "button" at bounding box center [106, 38] width 4 height 4
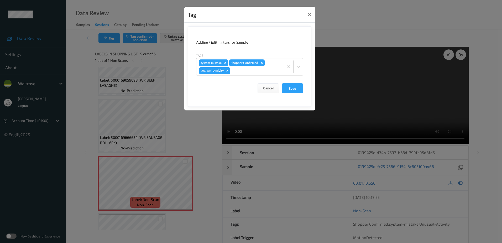
click at [199, 142] on div "Tag Adding / Editing tags for Sample Tags system-mistake Shopper Confirmed Unus…" at bounding box center [251, 121] width 502 height 243
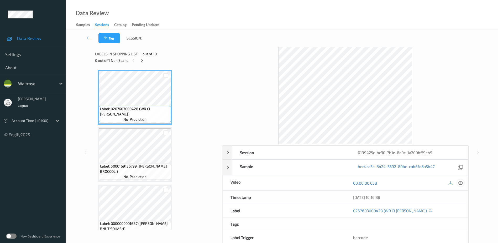
click at [461, 182] on icon at bounding box center [461, 182] width 5 height 5
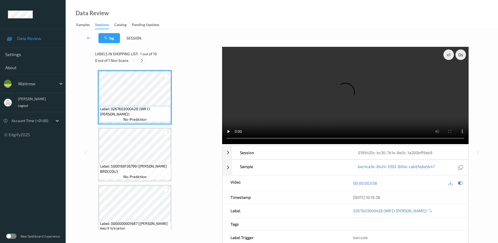
click at [145, 61] on div at bounding box center [142, 60] width 7 height 7
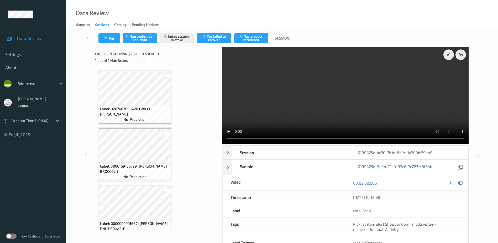
scroll to position [413, 0]
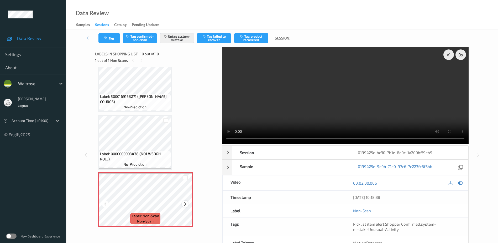
click at [184, 205] on icon at bounding box center [185, 204] width 4 height 5
click at [184, 203] on icon at bounding box center [185, 204] width 4 height 5
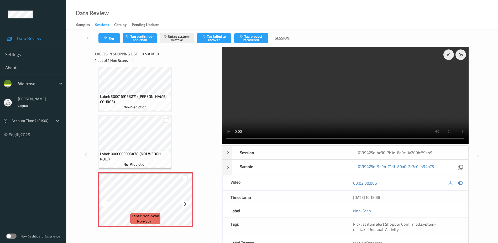
click at [184, 203] on icon at bounding box center [185, 204] width 4 height 5
click at [339, 95] on video at bounding box center [345, 95] width 247 height 97
click at [107, 35] on button "Tag" at bounding box center [110, 38] width 22 height 10
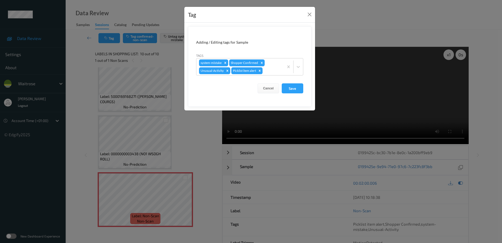
click at [185, 146] on div "Tag Adding / Editing tags for Sample Tags system-mistake Shopper Confirmed Unus…" at bounding box center [251, 121] width 502 height 243
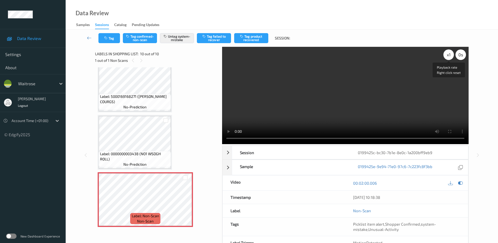
click at [448, 54] on div "x 1" at bounding box center [449, 54] width 11 height 11
click at [106, 37] on icon "button" at bounding box center [106, 38] width 4 height 4
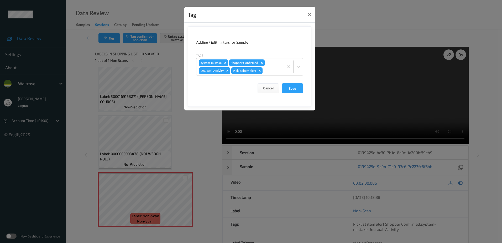
click at [194, 141] on div "Tag Adding / Editing tags for Sample Tags system-mistake Shopper Confirmed Unus…" at bounding box center [251, 121] width 502 height 243
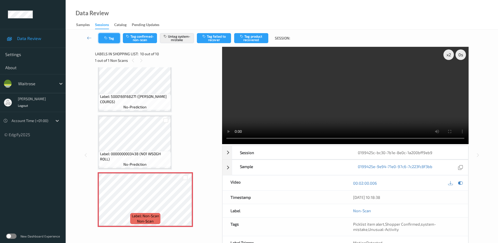
click at [110, 35] on button "Tag" at bounding box center [110, 38] width 22 height 10
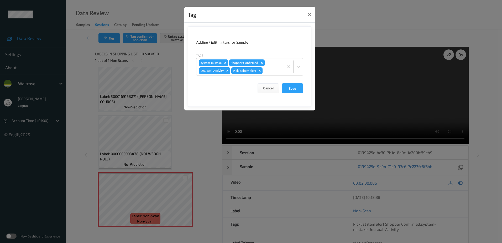
click at [193, 119] on div "Tag Adding / Editing tags for Sample Tags system-mistake Shopper Confirmed Unus…" at bounding box center [251, 121] width 502 height 243
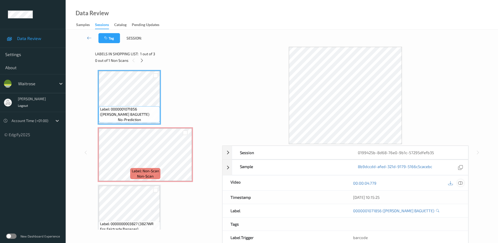
click at [461, 183] on icon at bounding box center [461, 182] width 5 height 5
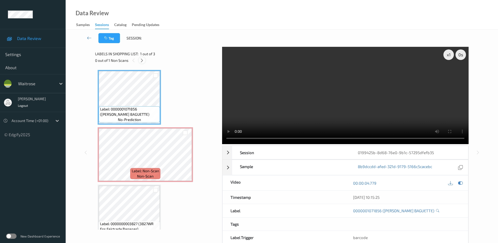
click at [141, 61] on icon at bounding box center [142, 60] width 4 height 5
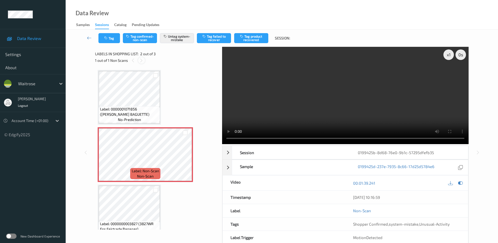
scroll to position [3, 0]
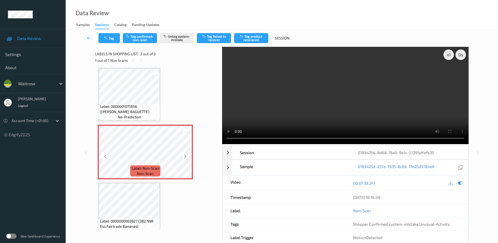
click at [185, 157] on icon at bounding box center [185, 156] width 4 height 5
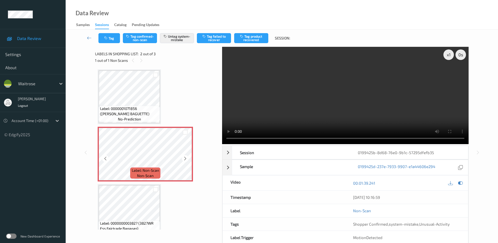
scroll to position [0, 0]
click at [354, 101] on video at bounding box center [345, 95] width 247 height 97
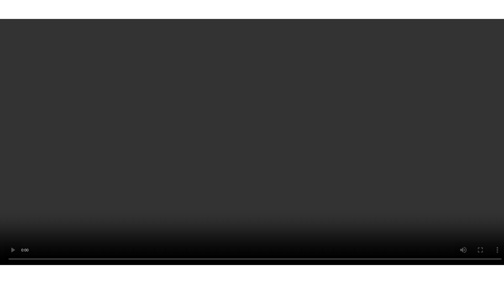
scroll to position [12, 0]
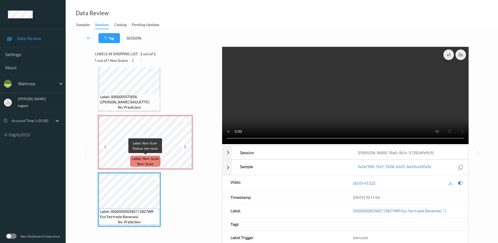
click at [159, 163] on div "Label: Non-Scan non-scan" at bounding box center [145, 161] width 30 height 11
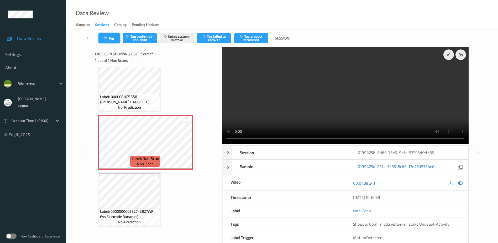
click at [109, 36] on icon "button" at bounding box center [106, 38] width 4 height 4
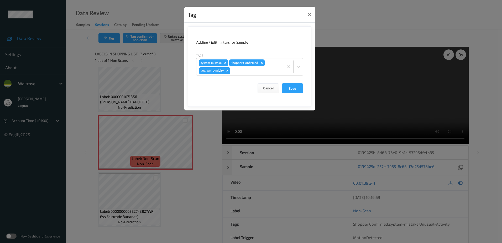
click at [188, 189] on div "Tag Adding / Editing tags for Sample Tags system-mistake Shopper Confirmed Unus…" at bounding box center [251, 121] width 502 height 243
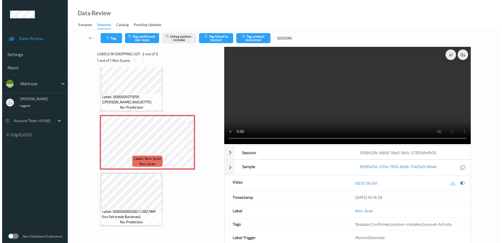
scroll to position [0, 0]
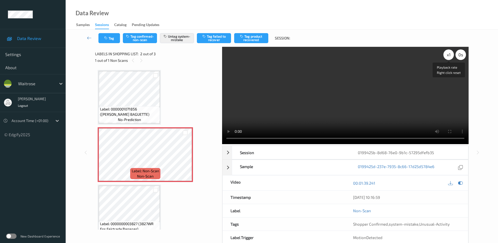
click at [451, 56] on div "x 1" at bounding box center [449, 54] width 11 height 11
click at [447, 55] on div "x 2" at bounding box center [449, 54] width 11 height 11
click at [104, 39] on button "Tag" at bounding box center [110, 38] width 22 height 10
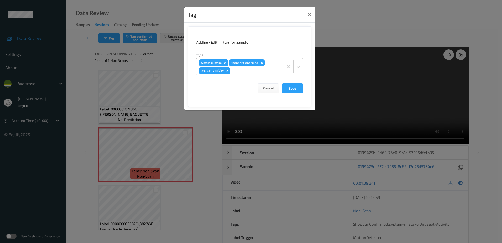
click at [239, 70] on div at bounding box center [256, 71] width 50 height 6
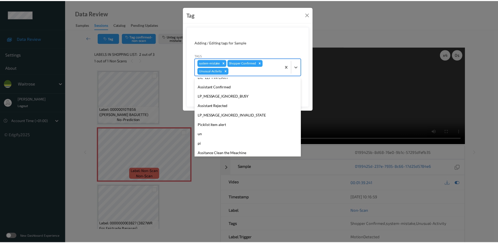
scroll to position [122, 0]
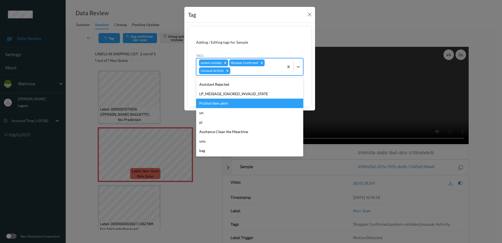
click at [223, 102] on div "Picklist item alert" at bounding box center [249, 103] width 107 height 9
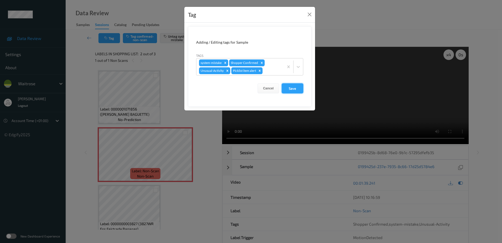
click at [291, 86] on button "Save" at bounding box center [293, 88] width 22 height 10
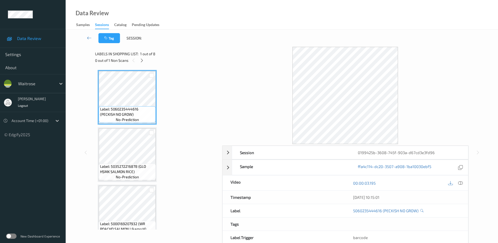
drag, startPoint x: 461, startPoint y: 182, endPoint x: 459, endPoint y: 172, distance: 10.9
click at [461, 182] on icon at bounding box center [461, 182] width 5 height 5
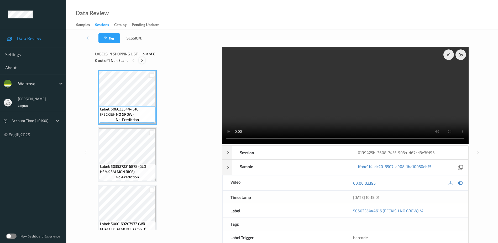
click at [143, 61] on icon at bounding box center [142, 60] width 4 height 5
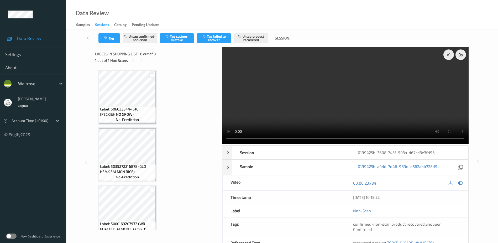
scroll to position [232, 0]
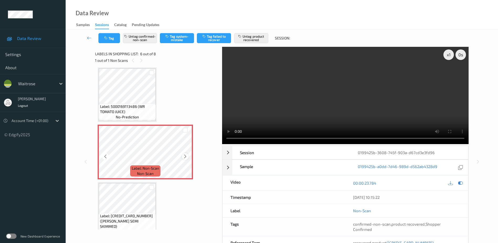
click at [183, 155] on icon at bounding box center [185, 156] width 4 height 5
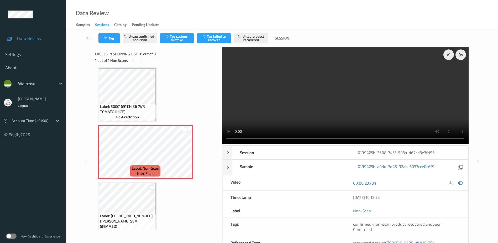
click at [334, 107] on video at bounding box center [345, 95] width 247 height 97
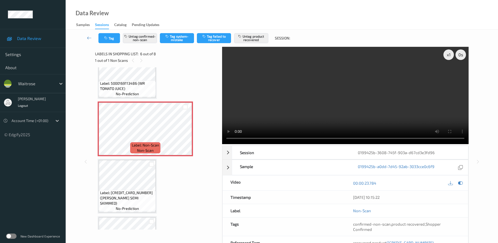
scroll to position [284, 0]
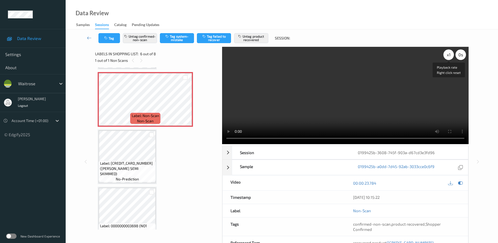
click at [446, 54] on div "x 1" at bounding box center [449, 54] width 11 height 11
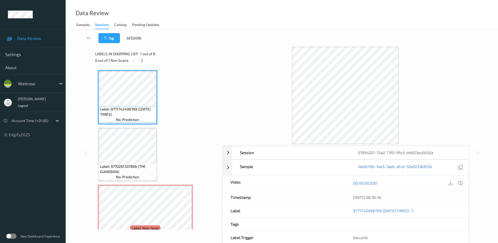
click at [461, 184] on icon at bounding box center [461, 182] width 5 height 5
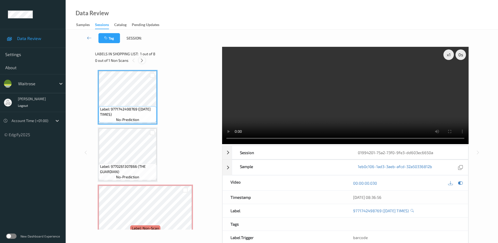
click at [141, 62] on icon at bounding box center [142, 60] width 4 height 5
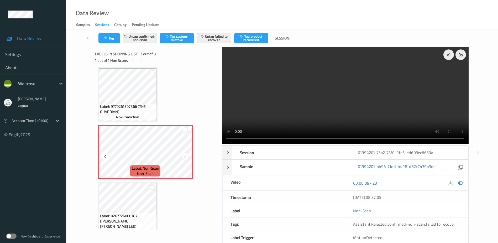
click at [186, 155] on icon at bounding box center [185, 156] width 4 height 5
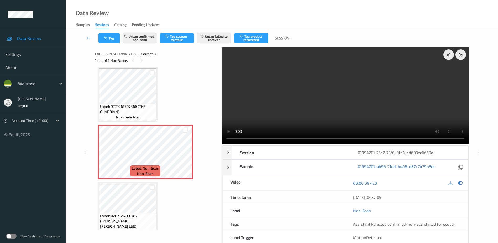
click at [310, 111] on video at bounding box center [345, 95] width 247 height 97
click at [289, 106] on video at bounding box center [345, 95] width 247 height 97
click at [366, 120] on video at bounding box center [345, 95] width 247 height 97
click at [449, 56] on div "x 1" at bounding box center [449, 54] width 11 height 11
click at [379, 96] on video at bounding box center [345, 95] width 247 height 97
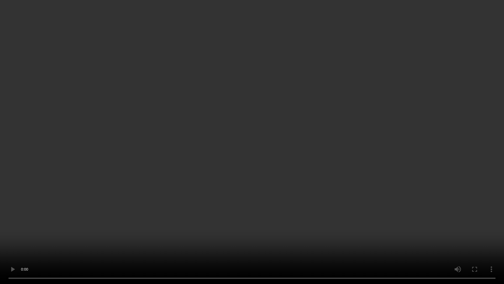
drag, startPoint x: 301, startPoint y: 142, endPoint x: 365, endPoint y: 125, distance: 66.9
click at [301, 142] on video at bounding box center [252, 142] width 504 height 284
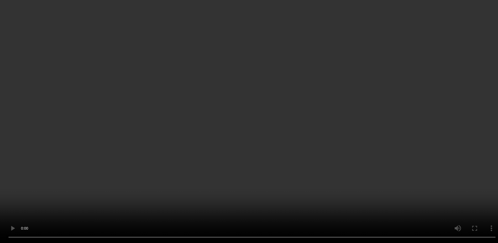
scroll to position [299, 0]
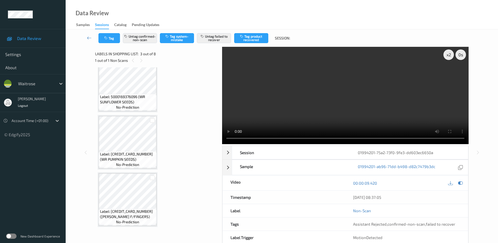
click at [337, 114] on video at bounding box center [345, 95] width 247 height 97
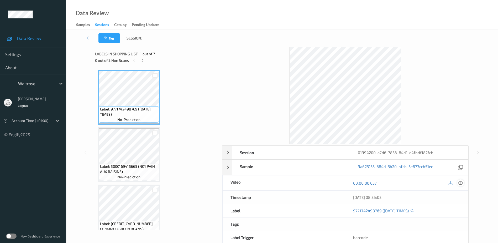
click at [461, 183] on icon at bounding box center [461, 182] width 5 height 5
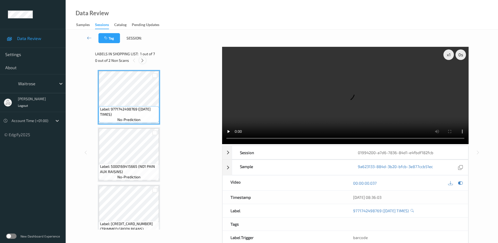
click at [143, 62] on icon at bounding box center [142, 60] width 4 height 5
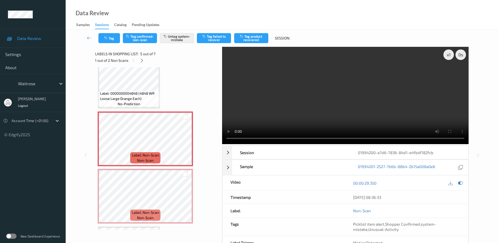
scroll to position [174, 0]
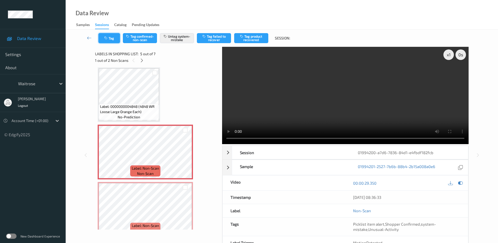
click at [106, 36] on button "Tag" at bounding box center [110, 38] width 22 height 10
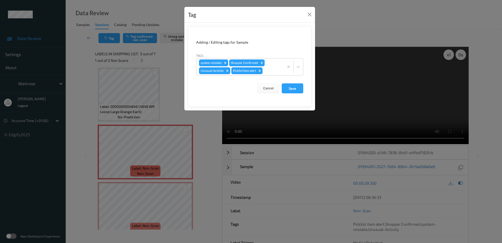
click at [202, 132] on div "Tag Adding / Editing tags for Sample Tags system-mistake Shopper Confirmed Unus…" at bounding box center [251, 121] width 502 height 243
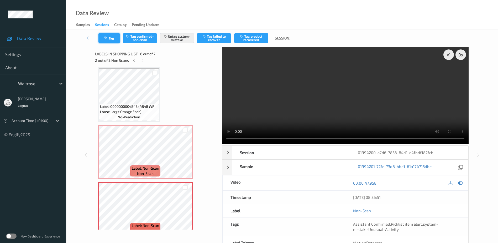
click at [106, 34] on button "Tag" at bounding box center [110, 38] width 22 height 10
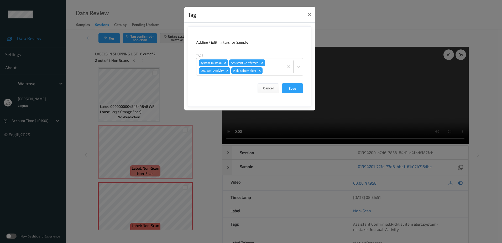
click at [177, 91] on div "Tag Adding / Editing tags for Sample Tags system-mistake Assistant Confirmed Un…" at bounding box center [251, 121] width 502 height 243
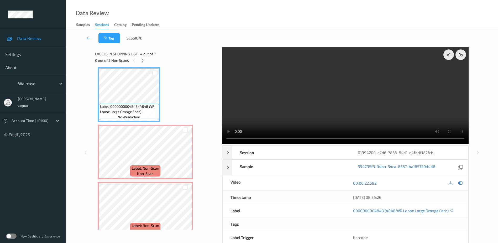
click at [288, 123] on video at bounding box center [345, 95] width 247 height 97
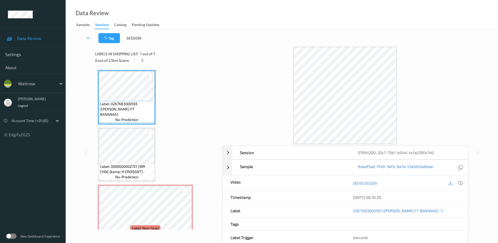
click at [461, 183] on icon at bounding box center [461, 182] width 5 height 5
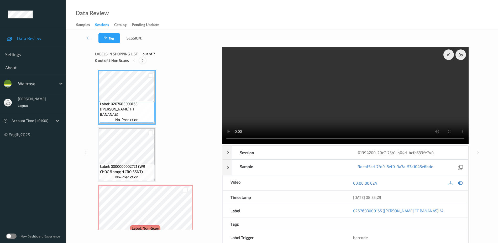
click at [143, 58] on icon at bounding box center [142, 60] width 4 height 5
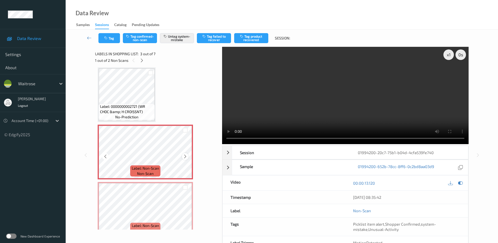
click at [186, 157] on icon at bounding box center [185, 156] width 4 height 5
click at [352, 110] on video at bounding box center [345, 95] width 247 height 97
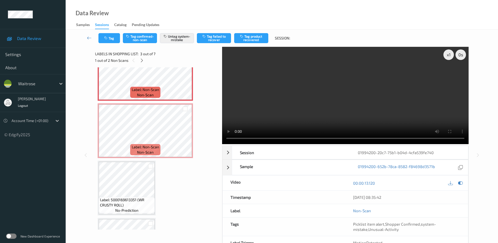
scroll to position [139, 0]
click at [449, 55] on div "x 1" at bounding box center [449, 54] width 11 height 11
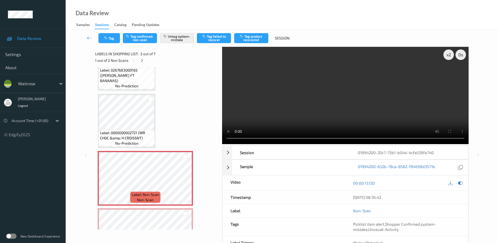
click at [322, 97] on video at bounding box center [345, 95] width 247 height 97
click at [365, 113] on video at bounding box center [345, 95] width 247 height 97
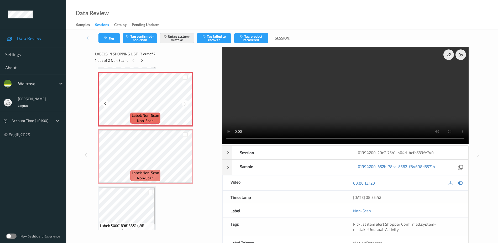
scroll to position [112, 0]
click at [103, 36] on button "Tag" at bounding box center [110, 38] width 22 height 10
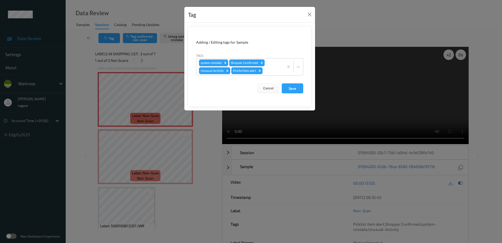
click at [181, 196] on div "Tag Adding / Editing tags for Sample Tags system-mistake Shopper Confirmed Unus…" at bounding box center [251, 121] width 502 height 243
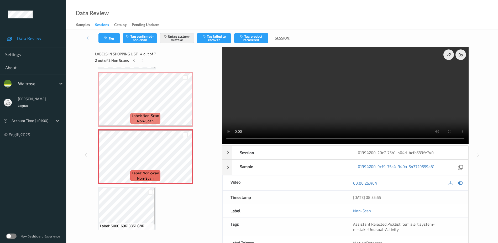
click at [107, 30] on div "Tag Tag confirmed-non-scan Untag system-mistake Tag failed to recover Tag produ…" at bounding box center [281, 37] width 411 height 17
click at [109, 38] on button "Tag" at bounding box center [110, 38] width 22 height 10
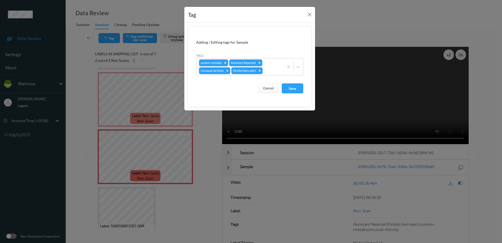
click at [185, 196] on div "Tag Adding / Editing tags for Sample Tags system-mistake Assistant Rejected Unu…" at bounding box center [251, 121] width 502 height 243
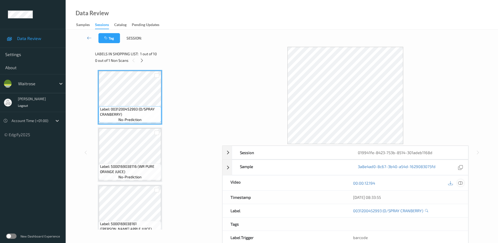
click at [461, 182] on icon at bounding box center [461, 182] width 5 height 5
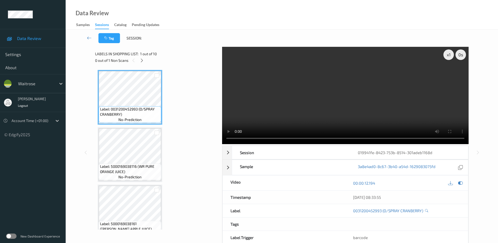
drag, startPoint x: 143, startPoint y: 61, endPoint x: 145, endPoint y: 64, distance: 3.2
click at [143, 61] on icon at bounding box center [142, 60] width 4 height 5
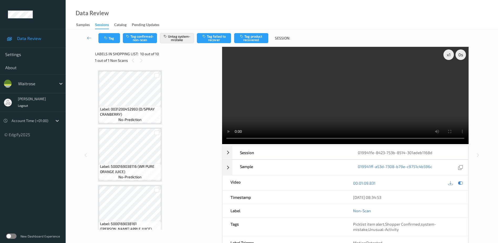
scroll to position [413, 0]
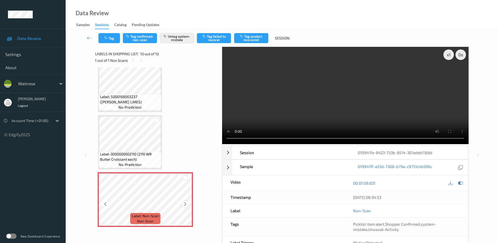
click at [186, 203] on icon at bounding box center [185, 204] width 4 height 5
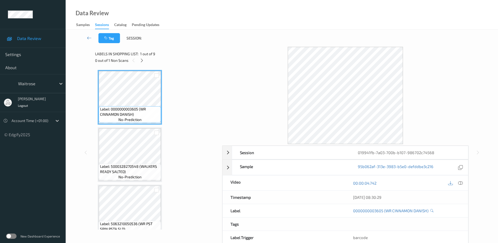
drag, startPoint x: 461, startPoint y: 183, endPoint x: 461, endPoint y: 174, distance: 8.7
click at [461, 183] on icon at bounding box center [461, 182] width 5 height 5
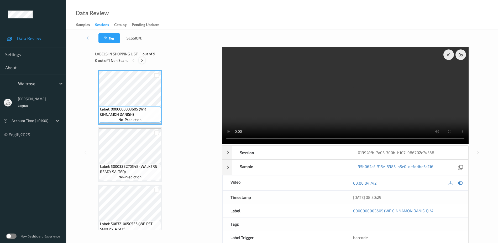
click at [145, 59] on div at bounding box center [142, 60] width 7 height 7
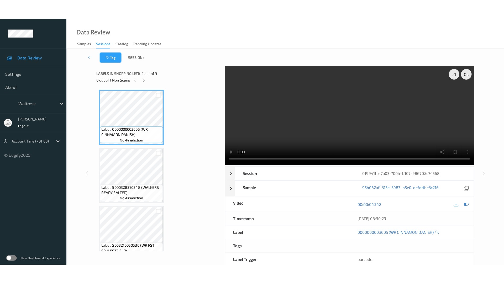
scroll to position [346, 0]
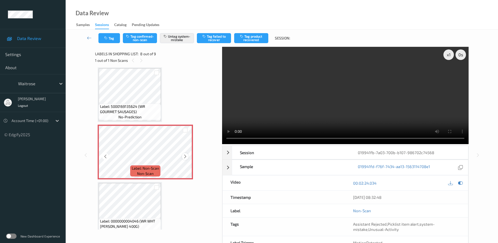
click at [185, 156] on icon at bounding box center [185, 156] width 4 height 5
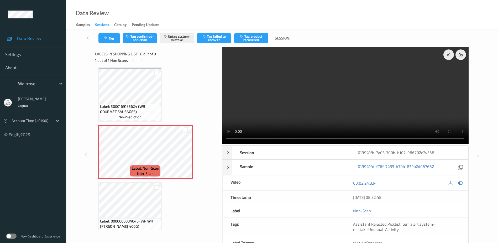
click at [383, 112] on video at bounding box center [345, 95] width 247 height 97
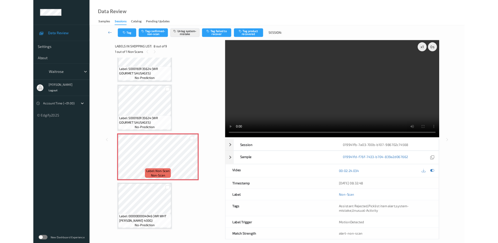
scroll to position [315, 0]
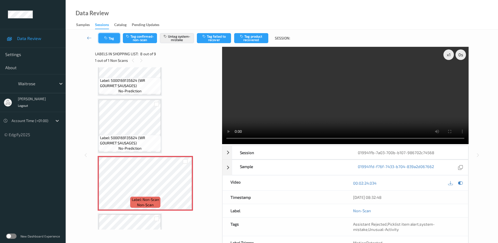
click at [105, 40] on button "Tag" at bounding box center [110, 38] width 22 height 10
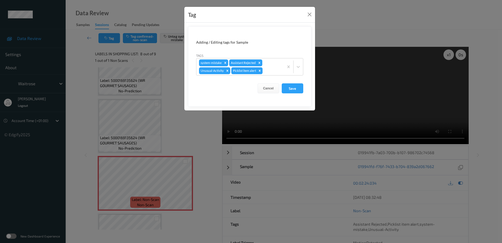
click at [190, 127] on div "Tag Adding / Editing tags for Sample Tags system-mistake Assistant Rejected Unu…" at bounding box center [251, 121] width 502 height 243
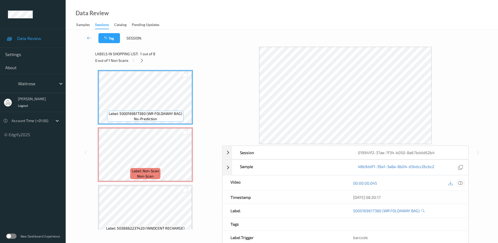
click at [461, 182] on icon at bounding box center [461, 182] width 5 height 5
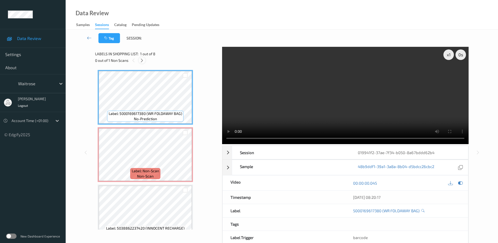
click at [144, 60] on icon at bounding box center [142, 60] width 4 height 5
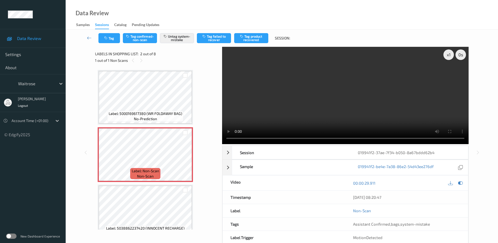
scroll to position [3, 0]
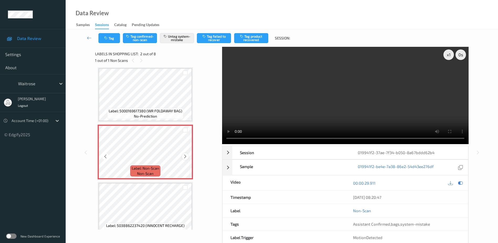
click at [186, 157] on icon at bounding box center [185, 156] width 4 height 5
click at [334, 104] on video at bounding box center [345, 95] width 247 height 97
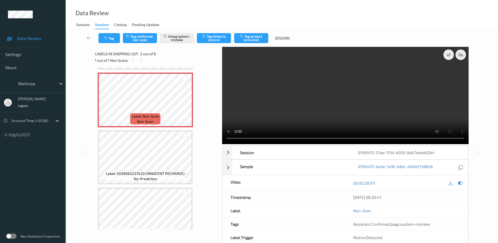
scroll to position [55, 0]
click at [450, 54] on div "x 1" at bounding box center [449, 54] width 11 height 11
click at [450, 54] on div "x 2" at bounding box center [449, 54] width 11 height 11
click at [110, 41] on button "Tag" at bounding box center [110, 38] width 22 height 10
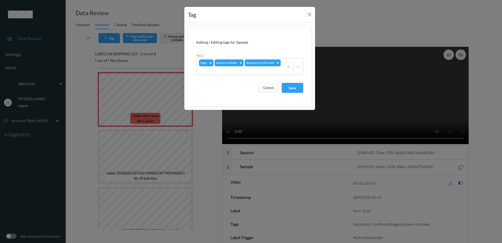
click at [208, 156] on div "Tag Adding / Editing tags for Sample Tags bags system-mistake Assistant Confirm…" at bounding box center [251, 121] width 502 height 243
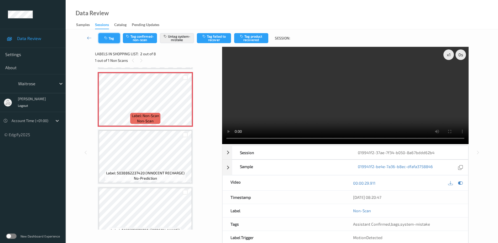
click at [104, 40] on button "Tag" at bounding box center [110, 38] width 22 height 10
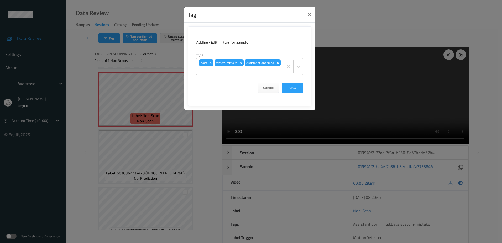
click at [199, 137] on div "Tag Adding / Editing tags for Sample Tags bags system-mistake Assistant Confirm…" at bounding box center [251, 121] width 502 height 243
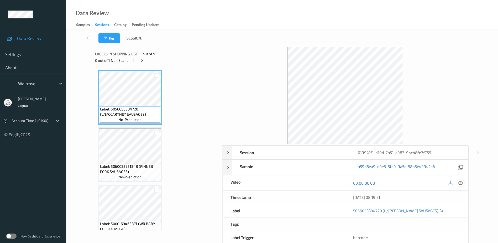
click at [460, 182] on icon at bounding box center [461, 182] width 5 height 5
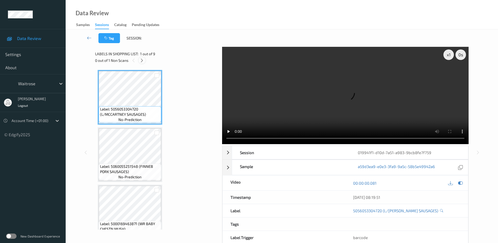
click at [142, 61] on icon at bounding box center [142, 60] width 4 height 5
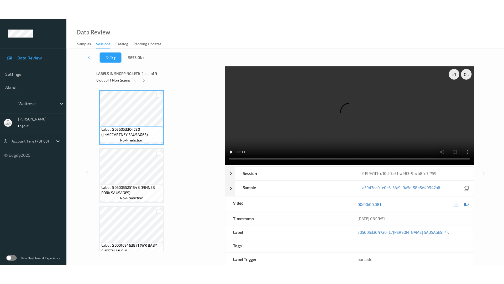
scroll to position [346, 0]
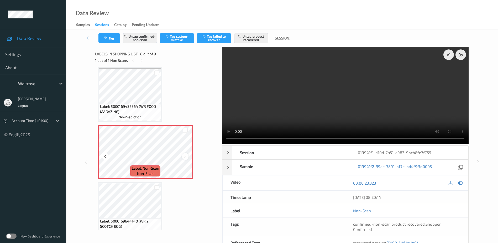
click at [184, 157] on icon at bounding box center [185, 156] width 4 height 5
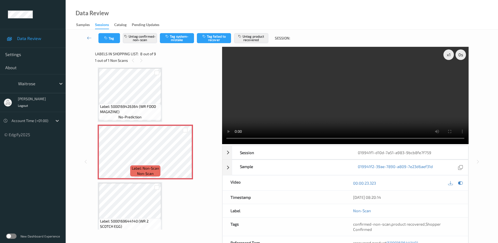
click at [358, 113] on video at bounding box center [345, 95] width 247 height 97
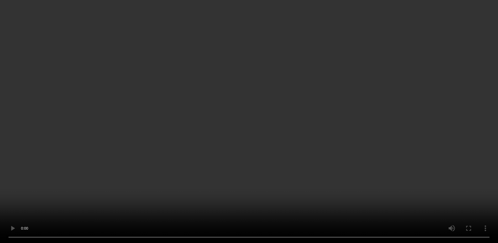
scroll to position [356, 0]
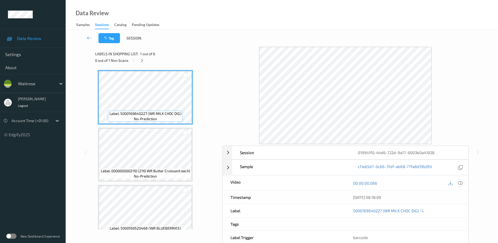
click at [461, 183] on icon at bounding box center [461, 182] width 5 height 5
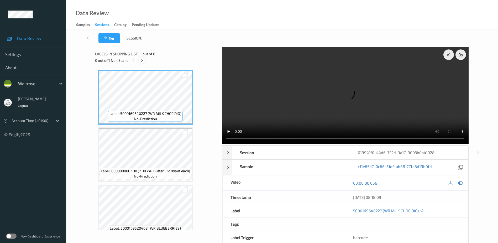
click at [142, 61] on icon at bounding box center [142, 60] width 4 height 5
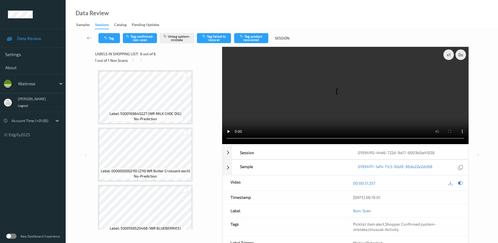
scroll to position [184, 0]
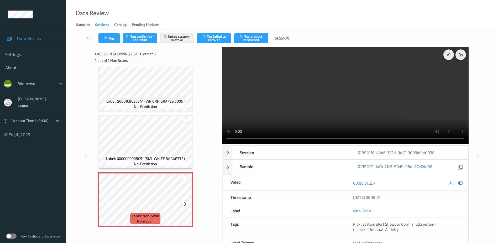
click at [186, 204] on icon at bounding box center [185, 204] width 4 height 5
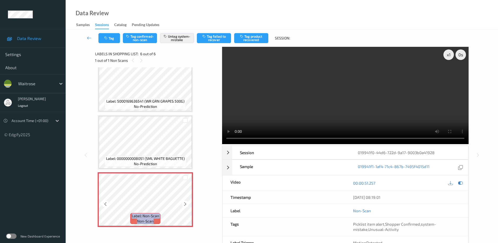
click at [186, 204] on icon at bounding box center [185, 204] width 4 height 5
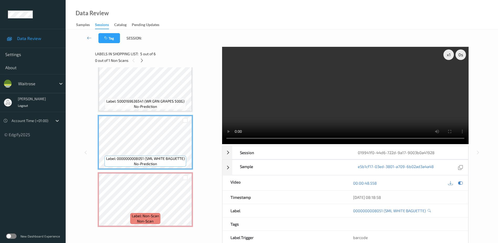
click at [348, 115] on video at bounding box center [345, 95] width 247 height 97
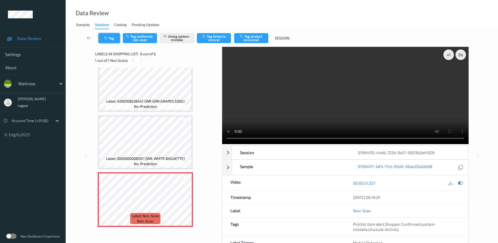
click at [114, 42] on button "Tag" at bounding box center [110, 38] width 22 height 10
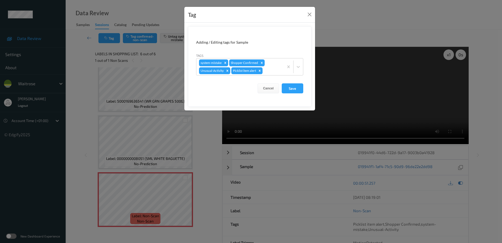
click at [205, 173] on div "Tag Adding / Editing tags for Sample Tags system-mistake Shopper Confirmed Unus…" at bounding box center [251, 121] width 502 height 243
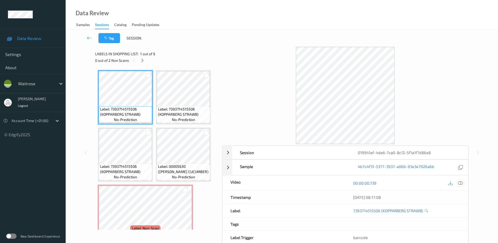
click at [460, 182] on icon at bounding box center [461, 182] width 5 height 5
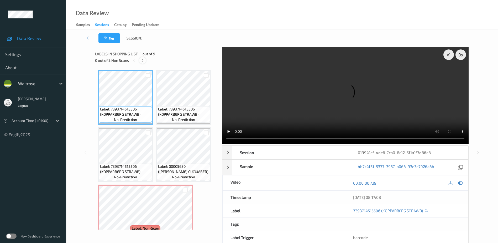
click at [143, 59] on icon at bounding box center [142, 60] width 4 height 5
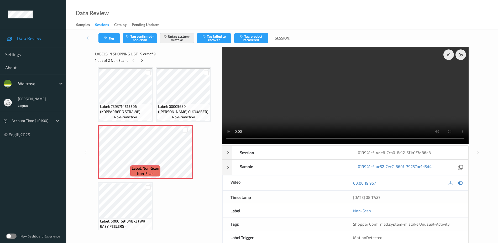
click at [280, 107] on video at bounding box center [345, 95] width 247 height 97
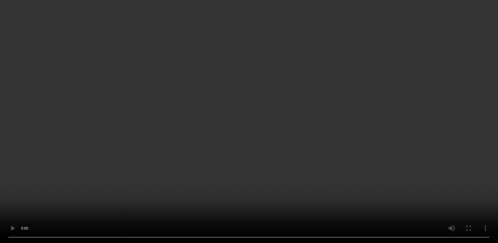
scroll to position [184, 0]
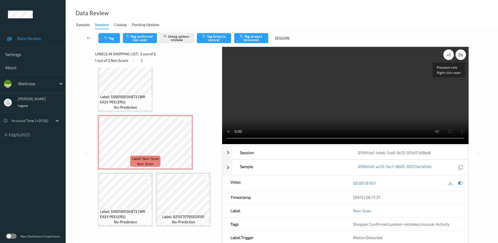
click at [447, 56] on div "x 1" at bounding box center [449, 54] width 11 height 11
click at [447, 56] on div "x 2" at bounding box center [449, 54] width 11 height 11
click at [383, 111] on video at bounding box center [345, 95] width 247 height 97
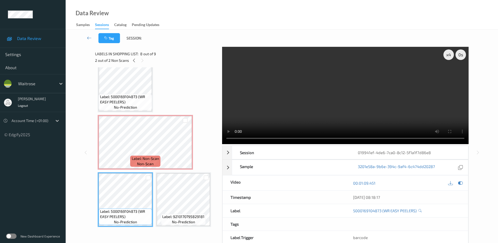
click at [339, 98] on video at bounding box center [345, 95] width 247 height 97
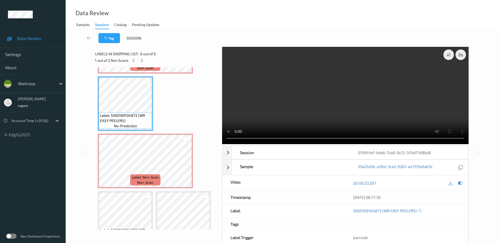
scroll to position [158, 0]
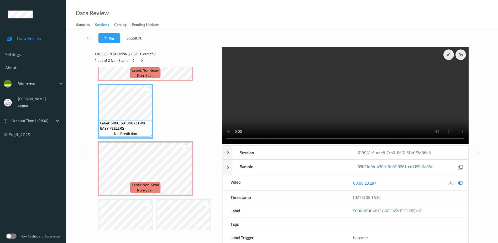
click at [305, 120] on video at bounding box center [345, 95] width 247 height 97
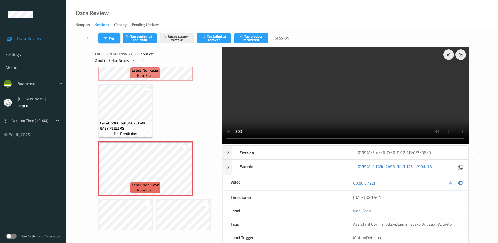
click at [111, 39] on button "Tag" at bounding box center [110, 38] width 22 height 10
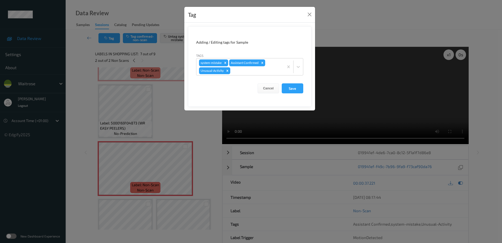
click at [188, 121] on div "Tag Adding / Editing tags for Sample Tags system-mistake Assistant Confirmed Un…" at bounding box center [251, 121] width 502 height 243
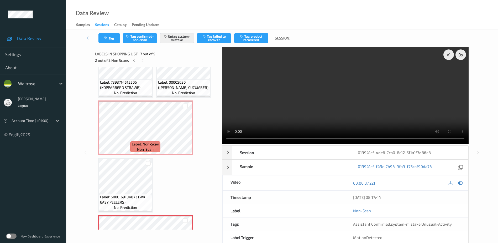
scroll to position [79, 0]
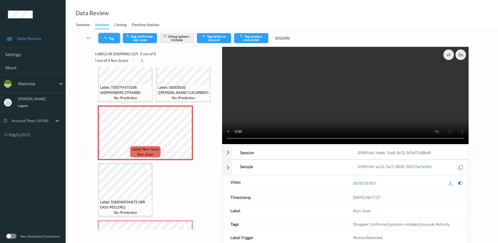
click at [114, 40] on button "Tag" at bounding box center [110, 38] width 22 height 10
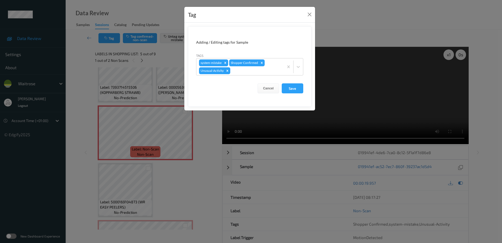
click at [190, 197] on div "Tag Adding / Editing tags for Sample Tags system-mistake Shopper Confirmed Unus…" at bounding box center [251, 121] width 502 height 243
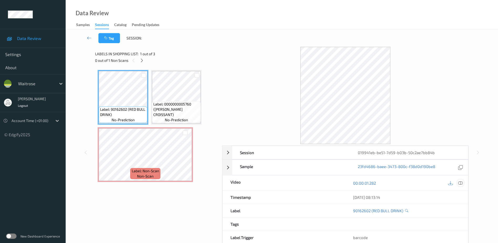
click at [462, 183] on icon at bounding box center [461, 182] width 5 height 5
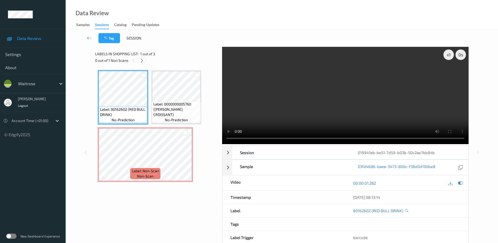
click at [141, 60] on icon at bounding box center [142, 60] width 4 height 5
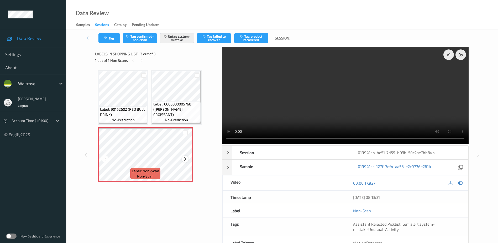
click at [185, 161] on icon at bounding box center [185, 159] width 4 height 5
click at [388, 101] on video at bounding box center [345, 95] width 247 height 97
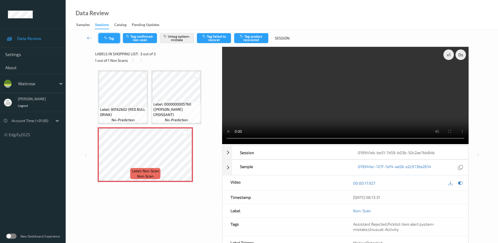
click at [105, 39] on icon "button" at bounding box center [106, 38] width 4 height 4
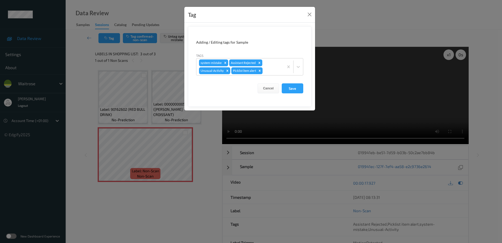
click at [169, 208] on div "Tag Adding / Editing tags for Sample Tags system-mistake Assistant Rejected Unu…" at bounding box center [251, 121] width 502 height 243
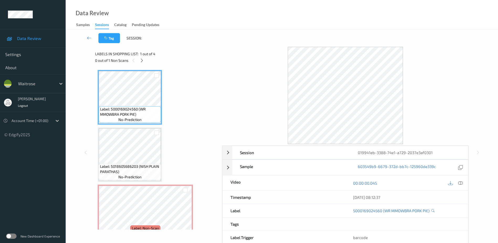
drag, startPoint x: 461, startPoint y: 183, endPoint x: 453, endPoint y: 166, distance: 18.9
click at [461, 183] on icon at bounding box center [461, 182] width 5 height 5
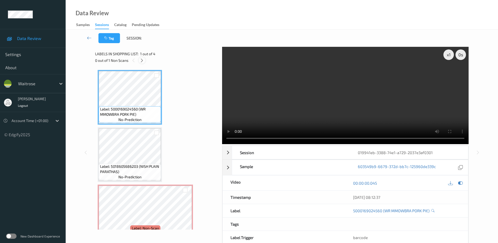
click at [141, 61] on icon at bounding box center [142, 60] width 4 height 5
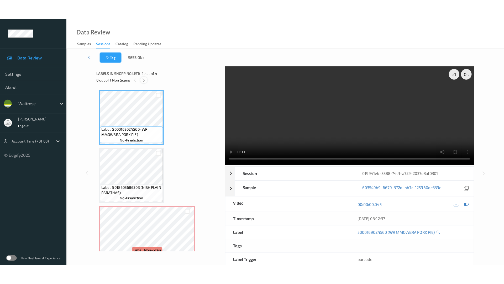
scroll to position [60, 0]
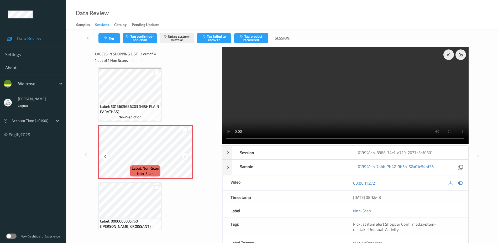
click at [186, 155] on icon at bounding box center [185, 156] width 4 height 5
click at [366, 99] on video at bounding box center [345, 95] width 247 height 97
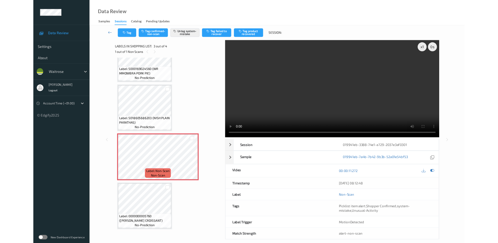
scroll to position [29, 0]
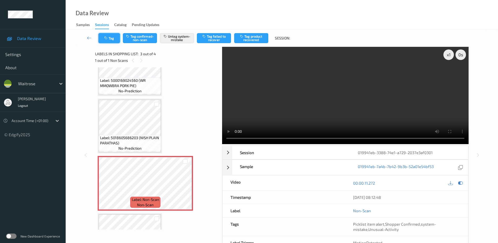
click at [108, 39] on icon "button" at bounding box center [106, 38] width 4 height 4
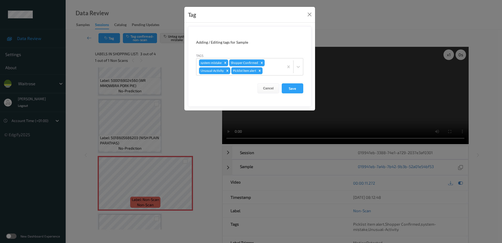
click at [189, 141] on div "Tag Adding / Editing tags for Sample Tags system-mistake Shopper Confirmed Unus…" at bounding box center [251, 121] width 502 height 243
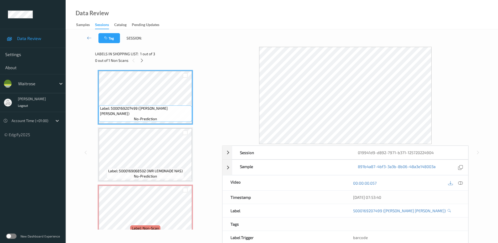
drag, startPoint x: 461, startPoint y: 183, endPoint x: 447, endPoint y: 157, distance: 30.4
click at [461, 183] on icon at bounding box center [461, 182] width 5 height 5
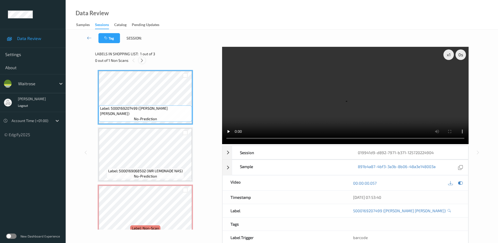
click at [142, 60] on icon at bounding box center [142, 60] width 4 height 5
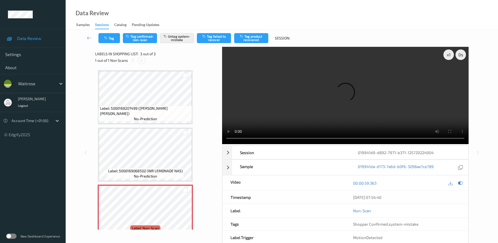
scroll to position [12, 0]
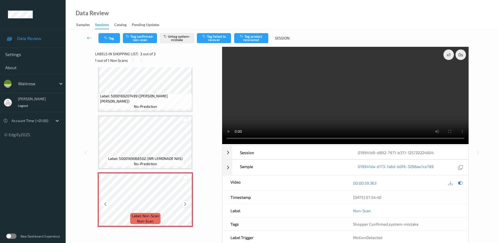
click at [185, 206] on div at bounding box center [185, 203] width 7 height 7
click at [308, 89] on video at bounding box center [345, 95] width 247 height 97
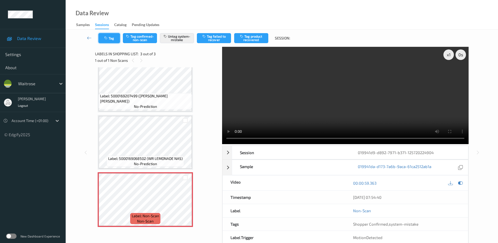
click at [106, 38] on icon "button" at bounding box center [106, 38] width 4 height 4
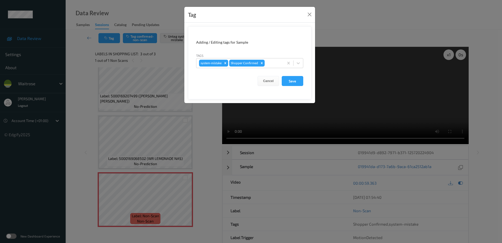
click at [216, 148] on div "Tag Adding / Editing tags for Sample Tags system-mistake Shopper Confirmed Canc…" at bounding box center [251, 121] width 502 height 243
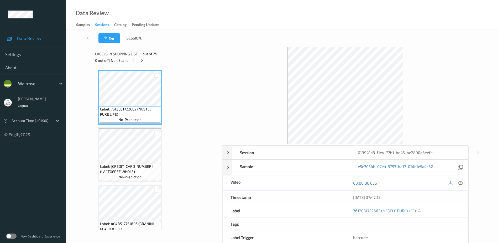
click at [461, 184] on icon at bounding box center [461, 182] width 5 height 5
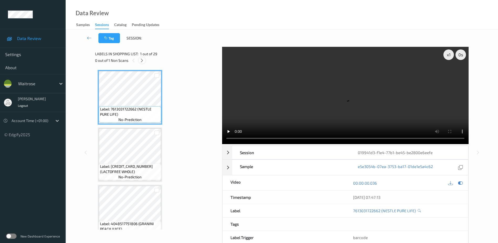
click at [143, 63] on div at bounding box center [142, 60] width 7 height 7
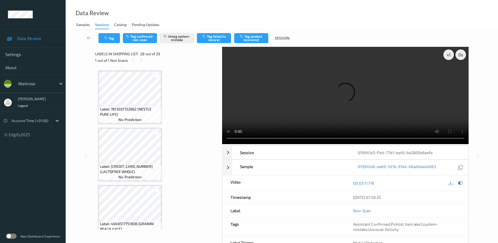
scroll to position [1492, 0]
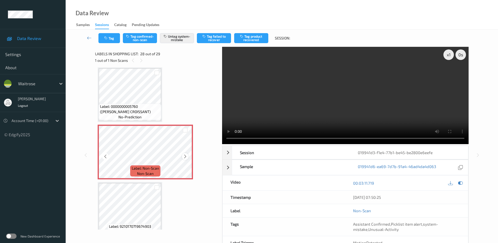
click at [183, 158] on icon at bounding box center [185, 156] width 4 height 5
click at [334, 116] on video at bounding box center [345, 95] width 247 height 97
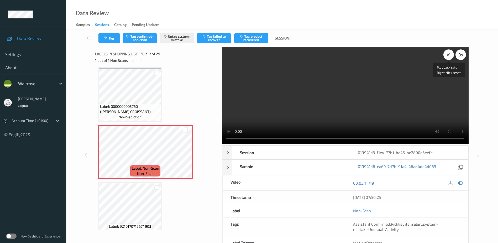
click at [450, 54] on div "x 1" at bounding box center [449, 54] width 11 height 11
click at [450, 54] on div "x 2" at bounding box center [449, 54] width 11 height 11
click at [450, 54] on div "x 1" at bounding box center [449, 54] width 11 height 11
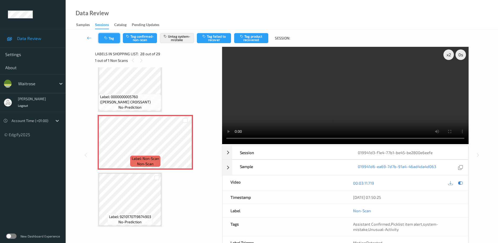
click at [110, 36] on button "Tag" at bounding box center [110, 38] width 22 height 10
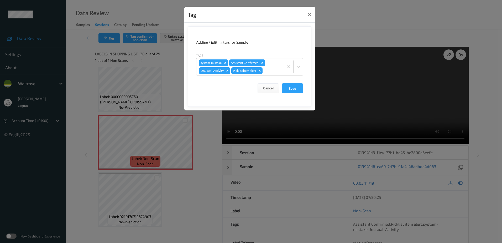
click at [196, 182] on div "Tag Adding / Editing tags for Sample Tags system-mistake Assistant Confirmed Un…" at bounding box center [251, 121] width 502 height 243
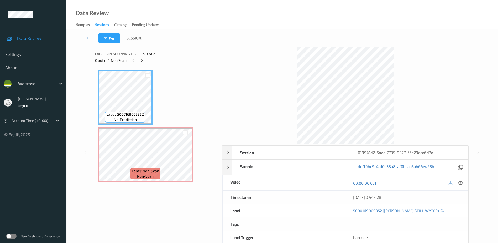
drag, startPoint x: 461, startPoint y: 182, endPoint x: 439, endPoint y: 121, distance: 64.4
click at [461, 182] on icon at bounding box center [461, 182] width 5 height 5
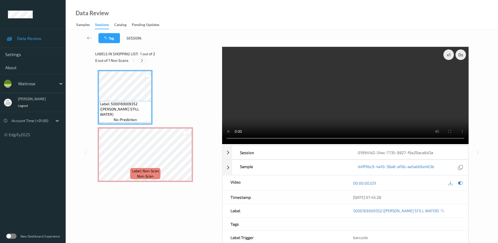
click at [141, 60] on icon at bounding box center [142, 60] width 4 height 5
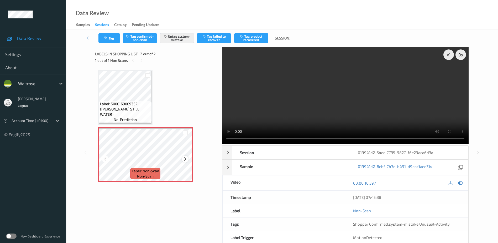
click at [186, 158] on icon at bounding box center [185, 159] width 4 height 5
click at [345, 105] on video at bounding box center [345, 95] width 247 height 97
click at [106, 38] on icon "button" at bounding box center [106, 38] width 4 height 4
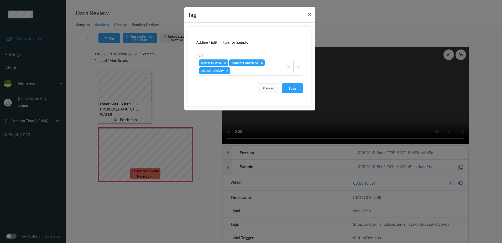
click at [199, 130] on div "Tag Adding / Editing tags for Sample Tags system-mistake Shopper Confirmed Unus…" at bounding box center [251, 121] width 502 height 243
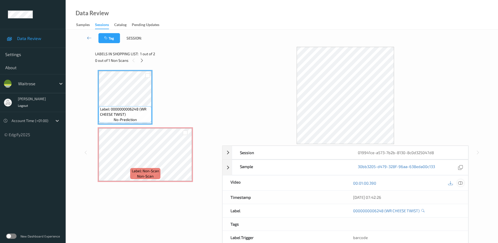
click at [460, 183] on icon at bounding box center [461, 182] width 5 height 5
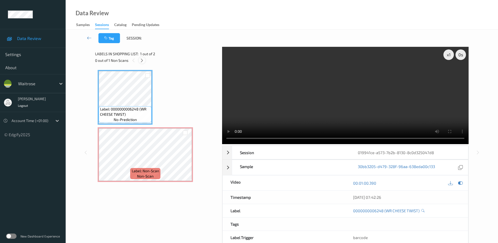
click at [143, 59] on icon at bounding box center [142, 60] width 4 height 5
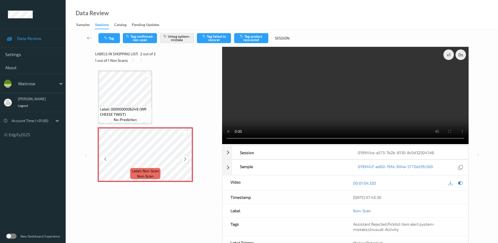
click at [186, 158] on icon at bounding box center [185, 159] width 4 height 5
click at [346, 105] on video at bounding box center [345, 95] width 247 height 97
click at [276, 105] on video at bounding box center [345, 95] width 247 height 97
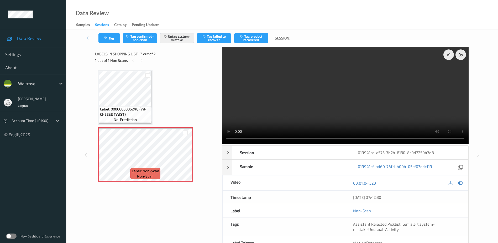
click at [331, 81] on video at bounding box center [345, 95] width 247 height 97
click at [111, 38] on button "Tag" at bounding box center [110, 38] width 22 height 10
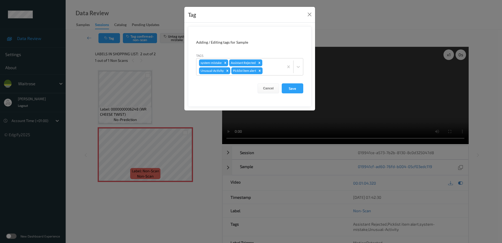
click at [204, 141] on div "Tag Adding / Editing tags for Sample Tags system-mistake Assistant Rejected Unu…" at bounding box center [251, 121] width 502 height 243
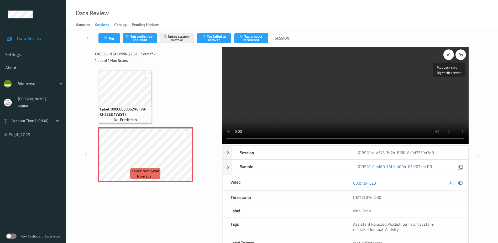
click at [448, 55] on div "x 1" at bounding box center [449, 54] width 11 height 11
click at [448, 55] on div "x 2" at bounding box center [449, 54] width 11 height 11
click at [308, 96] on video at bounding box center [345, 95] width 247 height 97
click at [307, 96] on video at bounding box center [345, 95] width 247 height 97
click at [110, 38] on button "Tag" at bounding box center [110, 38] width 22 height 10
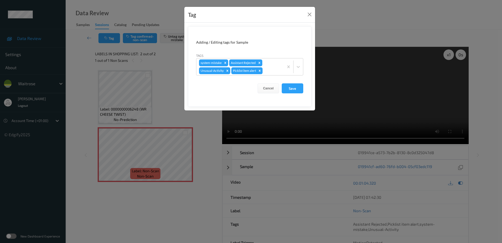
click at [205, 130] on div "Tag Adding / Editing tags for Sample Tags system-mistake Assistant Rejected Unu…" at bounding box center [251, 121] width 502 height 243
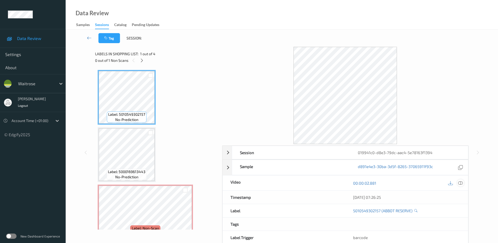
click at [460, 182] on icon at bounding box center [461, 182] width 5 height 5
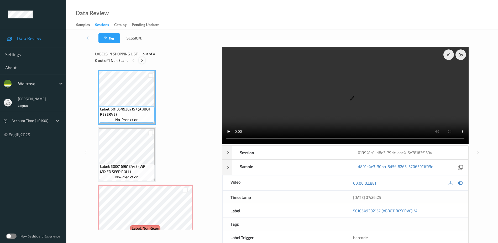
click at [142, 60] on icon at bounding box center [142, 60] width 4 height 5
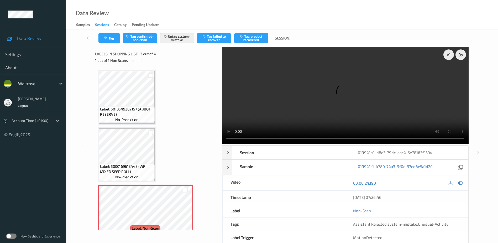
scroll to position [60, 0]
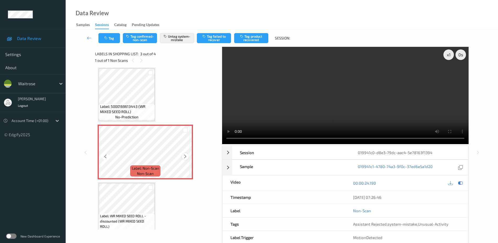
click at [185, 157] on icon at bounding box center [185, 156] width 4 height 5
click at [183, 155] on icon at bounding box center [185, 156] width 4 height 5
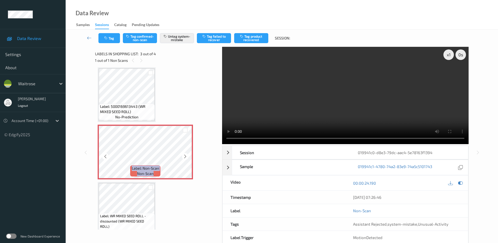
click at [183, 155] on icon at bounding box center [185, 156] width 4 height 5
click at [291, 108] on video at bounding box center [345, 95] width 247 height 97
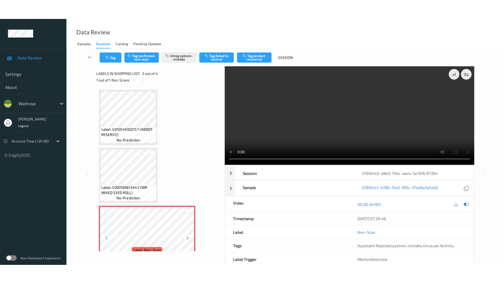
scroll to position [53, 0]
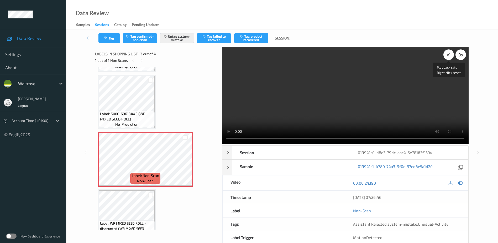
click at [449, 53] on div "x 1" at bounding box center [449, 54] width 11 height 11
click at [109, 39] on button "Tag" at bounding box center [110, 38] width 22 height 10
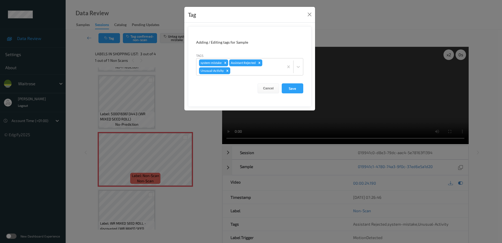
click at [202, 137] on div "Tag Adding / Editing tags for Sample Tags system-mistake Assistant Rejected Unu…" at bounding box center [251, 121] width 502 height 243
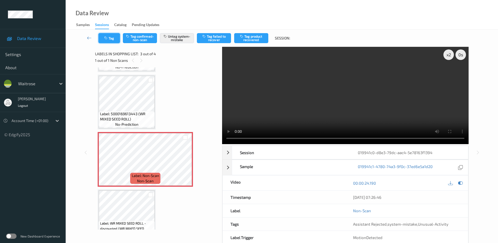
click at [106, 38] on icon "button" at bounding box center [106, 38] width 4 height 4
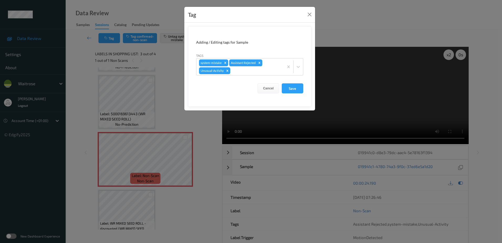
click at [204, 142] on div "Tag Adding / Editing tags for Sample Tags system-mistake Assistant Rejected Unu…" at bounding box center [251, 121] width 502 height 243
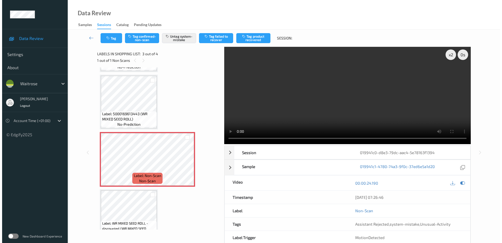
scroll to position [29, 0]
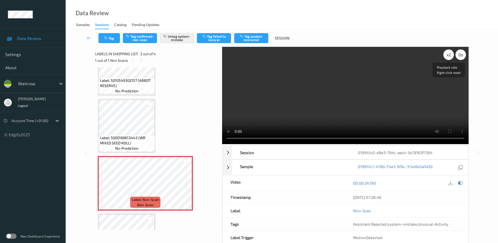
click at [447, 55] on div "x 2" at bounding box center [449, 54] width 11 height 11
click at [108, 39] on icon "button" at bounding box center [106, 38] width 4 height 4
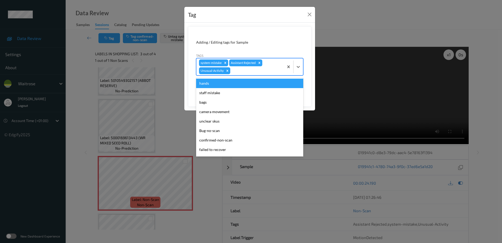
click at [243, 70] on div at bounding box center [256, 71] width 50 height 6
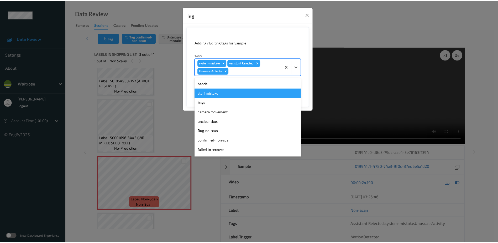
scroll to position [122, 0]
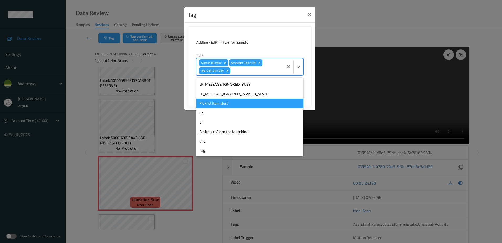
click at [228, 104] on div "Picklist item alert" at bounding box center [249, 103] width 107 height 9
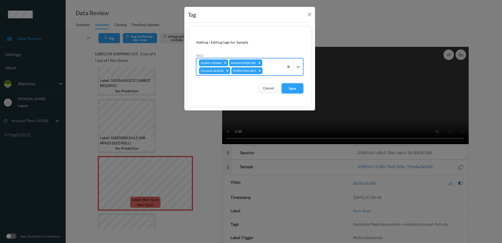
click at [286, 91] on button "Save" at bounding box center [293, 88] width 22 height 10
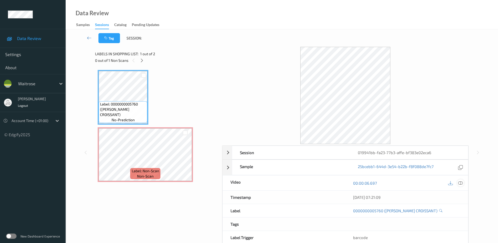
click at [460, 182] on icon at bounding box center [461, 182] width 5 height 5
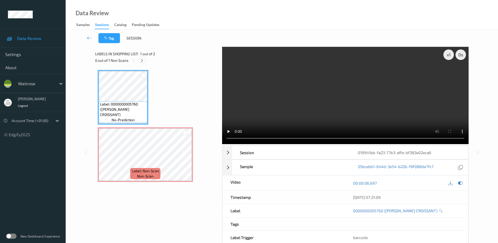
click at [142, 60] on icon at bounding box center [142, 60] width 4 height 5
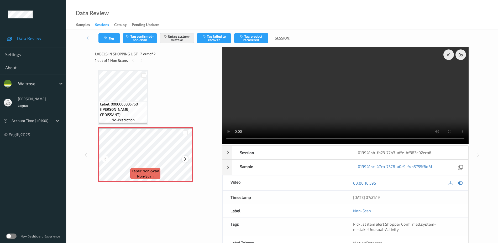
click at [185, 161] on icon at bounding box center [185, 159] width 4 height 5
click at [311, 92] on video at bounding box center [345, 95] width 247 height 97
click at [348, 87] on video at bounding box center [345, 95] width 247 height 97
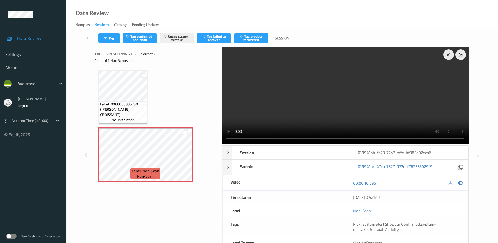
click at [359, 97] on video at bounding box center [345, 95] width 247 height 97
click at [335, 96] on video at bounding box center [345, 95] width 247 height 97
click at [361, 87] on video at bounding box center [345, 95] width 247 height 97
click at [329, 110] on video at bounding box center [345, 95] width 247 height 97
click at [318, 119] on video at bounding box center [345, 95] width 247 height 97
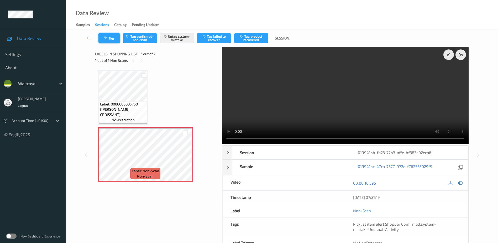
click at [105, 39] on icon "button" at bounding box center [106, 38] width 4 height 4
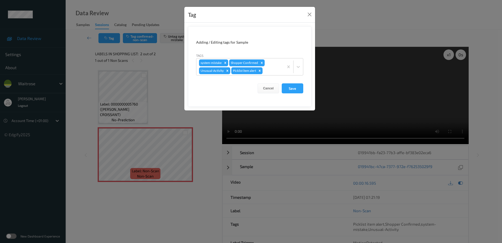
click at [203, 126] on div "Tag Adding / Editing tags for Sample Tags system-mistake Shopper Confirmed Unus…" at bounding box center [251, 121] width 502 height 243
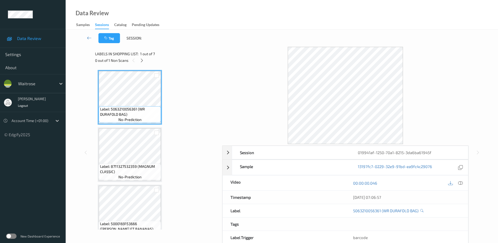
drag, startPoint x: 461, startPoint y: 183, endPoint x: 393, endPoint y: 127, distance: 88.3
click at [461, 183] on icon at bounding box center [461, 182] width 5 height 5
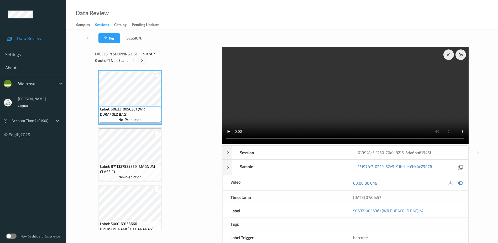
click at [143, 60] on icon at bounding box center [142, 60] width 4 height 5
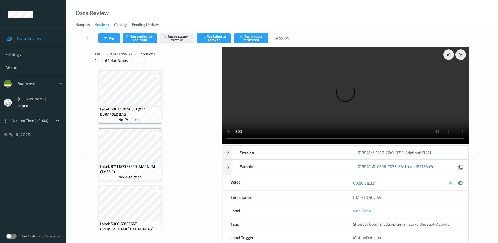
scroll to position [241, 0]
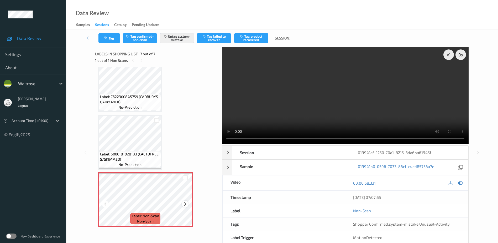
click at [186, 204] on icon at bounding box center [185, 204] width 4 height 5
click at [361, 112] on video at bounding box center [345, 95] width 247 height 97
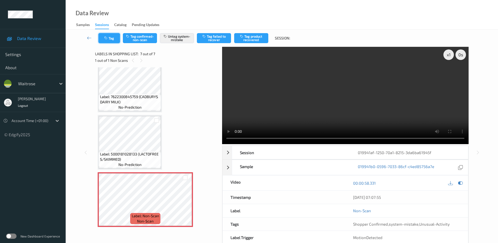
click at [115, 42] on button "Tag" at bounding box center [110, 38] width 22 height 10
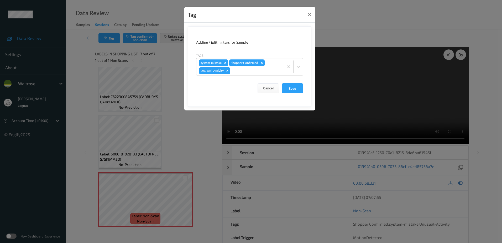
click at [184, 138] on div "Tag Adding / Editing tags for Sample Tags system-mistake Shopper Confirmed Unus…" at bounding box center [251, 121] width 502 height 243
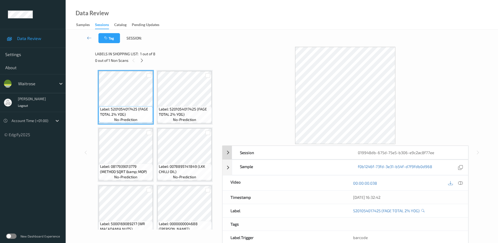
drag, startPoint x: 460, startPoint y: 183, endPoint x: 366, endPoint y: 89, distance: 132.8
click at [460, 183] on icon at bounding box center [461, 182] width 5 height 5
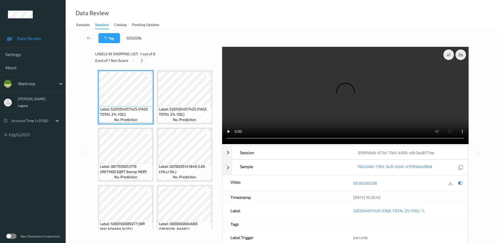
click at [140, 61] on icon at bounding box center [142, 60] width 4 height 5
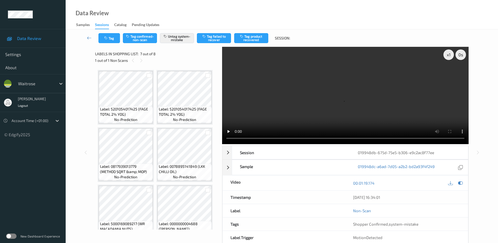
scroll to position [117, 0]
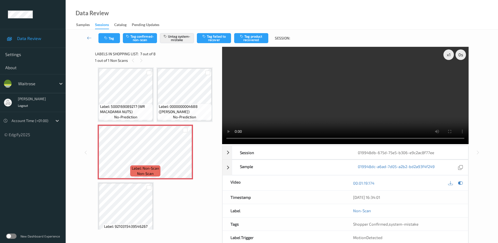
click at [359, 115] on video at bounding box center [345, 95] width 247 height 97
click at [111, 39] on button "Tag" at bounding box center [110, 38] width 22 height 10
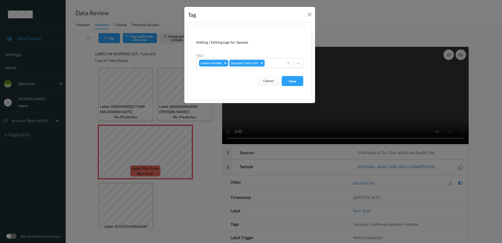
click at [200, 195] on div "Tag Adding / Editing tags for Sample Tags system-mistake Shopper Confirmed Canc…" at bounding box center [251, 121] width 502 height 243
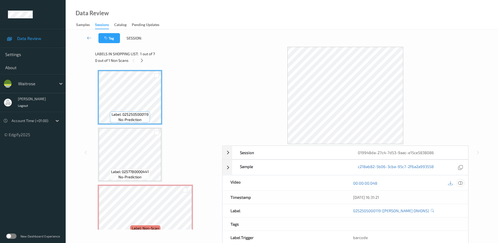
click at [462, 183] on icon at bounding box center [461, 182] width 5 height 5
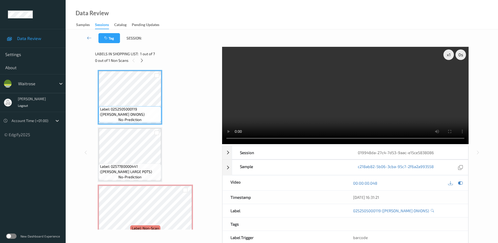
drag, startPoint x: 142, startPoint y: 63, endPoint x: 146, endPoint y: 66, distance: 5.0
click at [142, 63] on div at bounding box center [142, 60] width 7 height 7
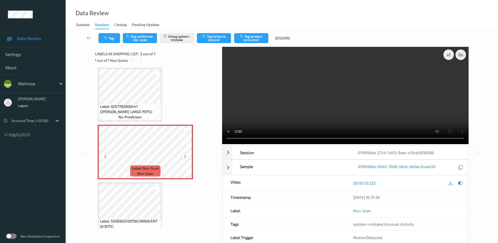
click at [187, 157] on icon at bounding box center [185, 156] width 4 height 5
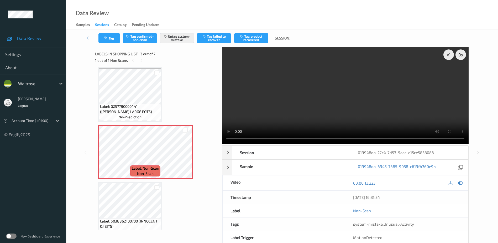
click at [336, 99] on video at bounding box center [345, 95] width 247 height 97
click at [101, 40] on button "Tag" at bounding box center [110, 38] width 22 height 10
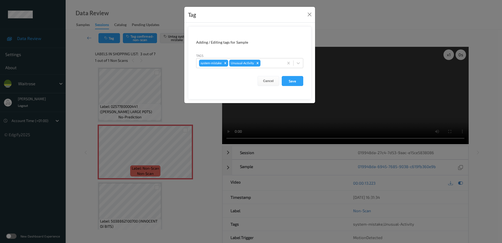
click at [203, 159] on div "Tag Adding / Editing tags for Sample Tags system-mistake Unusual-Activity Cance…" at bounding box center [251, 121] width 502 height 243
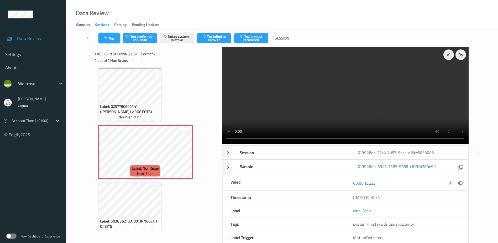
click at [110, 38] on button "Tag" at bounding box center [110, 38] width 22 height 10
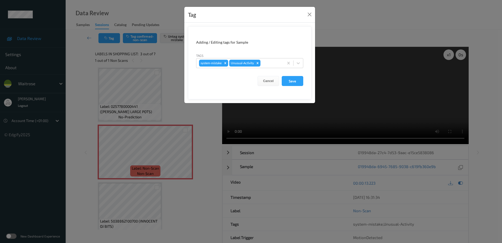
click at [208, 176] on div "Tag Adding / Editing tags for Sample Tags system-mistake Unusual-Activity Cance…" at bounding box center [251, 121] width 502 height 243
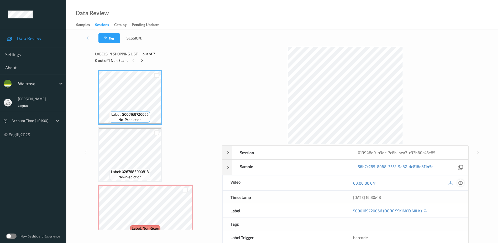
click at [461, 182] on icon at bounding box center [461, 182] width 5 height 5
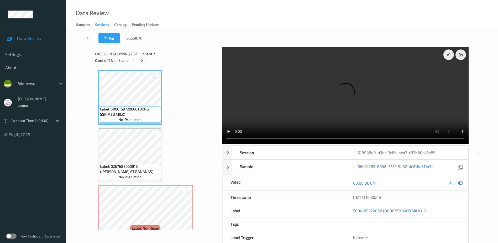
click at [142, 63] on icon at bounding box center [142, 60] width 4 height 5
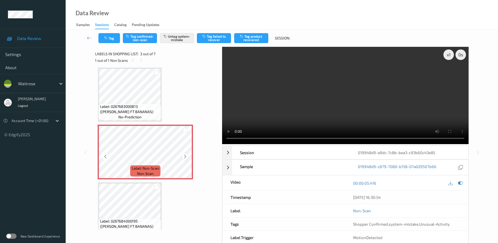
click at [183, 155] on icon at bounding box center [185, 156] width 4 height 5
click at [184, 155] on icon at bounding box center [185, 156] width 4 height 5
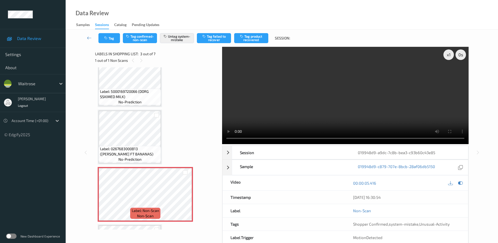
scroll to position [26, 0]
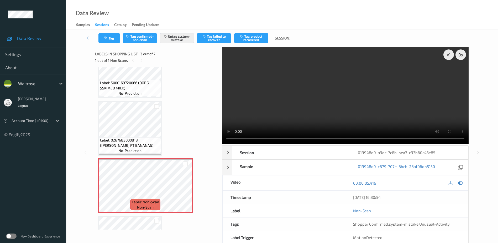
click at [372, 98] on video at bounding box center [345, 95] width 247 height 97
click at [113, 38] on button "Tag" at bounding box center [110, 38] width 22 height 10
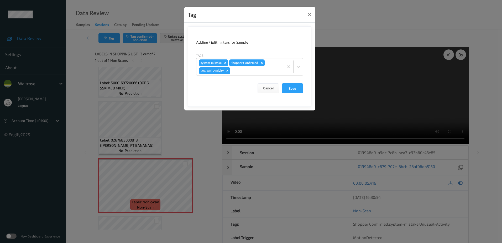
click at [184, 131] on div "Tag Adding / Editing tags for Sample Tags system-mistake Shopper Confirmed Unus…" at bounding box center [251, 121] width 502 height 243
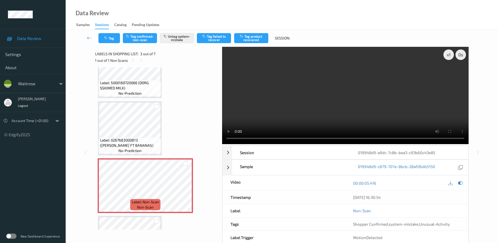
scroll to position [131, 0]
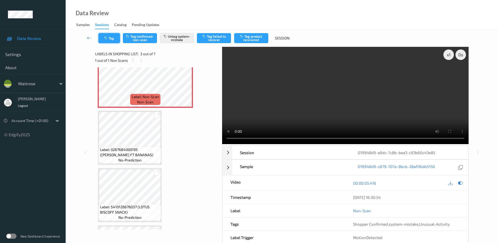
click at [111, 42] on button "Tag" at bounding box center [110, 38] width 22 height 10
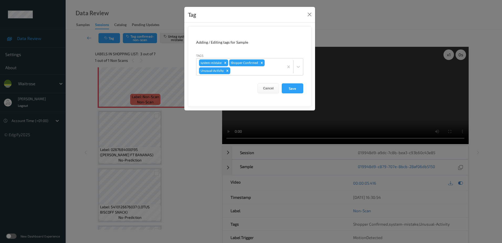
click at [188, 142] on div "Tag Adding / Editing tags for Sample Tags system-mistake Shopper Confirmed Unus…" at bounding box center [251, 121] width 502 height 243
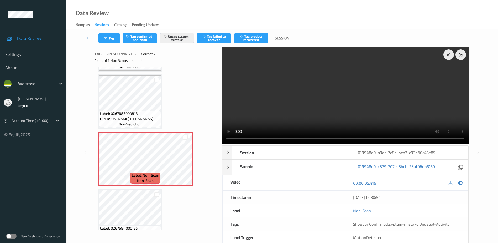
scroll to position [53, 0]
click at [450, 54] on div "x 1" at bounding box center [449, 54] width 11 height 11
click at [450, 54] on div "x 2" at bounding box center [449, 54] width 11 height 11
click at [105, 37] on icon "button" at bounding box center [106, 38] width 4 height 4
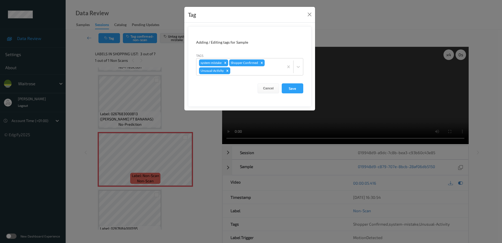
click at [203, 134] on div "Tag Adding / Editing tags for Sample Tags system-mistake Shopper Confirmed Unus…" at bounding box center [251, 121] width 502 height 243
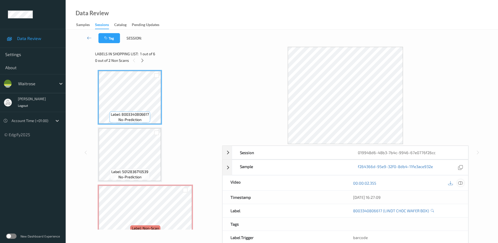
click at [461, 182] on icon at bounding box center [461, 182] width 5 height 5
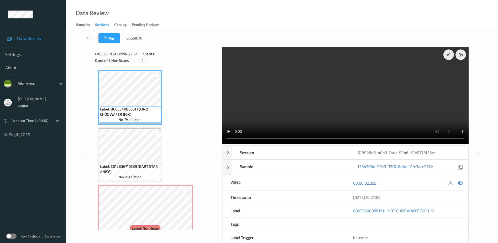
click at [143, 60] on icon at bounding box center [142, 60] width 4 height 5
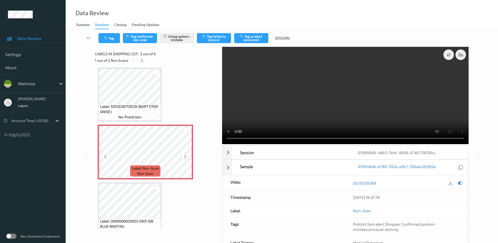
click at [183, 156] on icon at bounding box center [185, 156] width 4 height 5
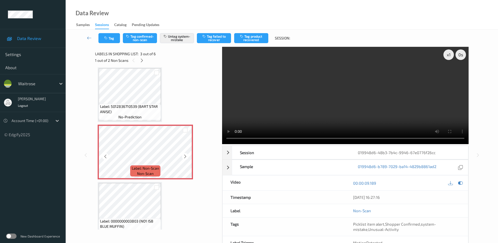
click at [183, 156] on icon at bounding box center [185, 156] width 4 height 5
click at [187, 157] on icon at bounding box center [185, 156] width 4 height 5
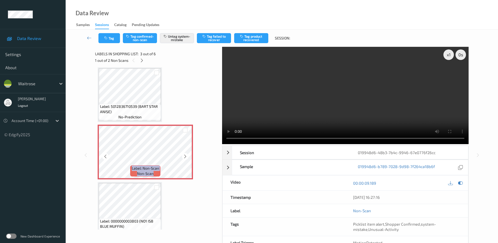
click at [187, 157] on icon at bounding box center [185, 156] width 4 height 5
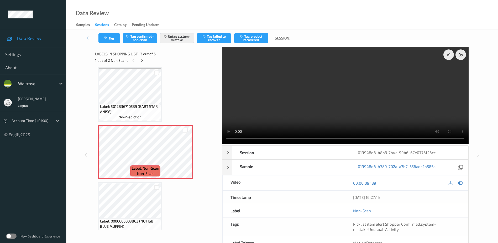
click at [351, 94] on video at bounding box center [345, 95] width 247 height 97
click at [105, 36] on button "Tag" at bounding box center [110, 38] width 22 height 10
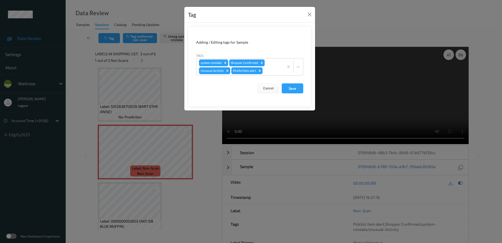
click at [207, 176] on div "Tag Adding / Editing tags for Sample Tags system-mistake Shopper Confirmed Unus…" at bounding box center [251, 121] width 502 height 243
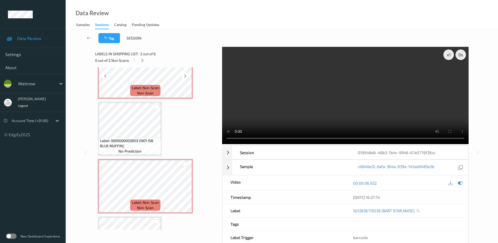
scroll to position [158, 0]
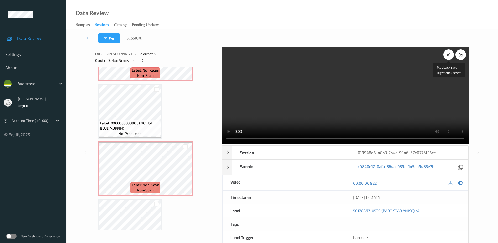
click at [449, 55] on div "x 1" at bounding box center [449, 54] width 11 height 11
click at [449, 55] on div "x 2" at bounding box center [449, 54] width 11 height 11
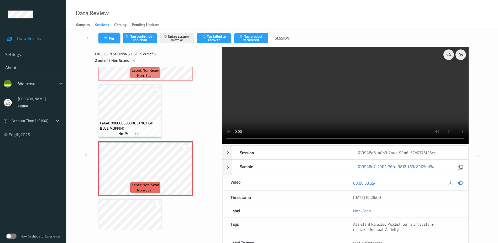
click at [114, 37] on button "Tag" at bounding box center [110, 38] width 22 height 10
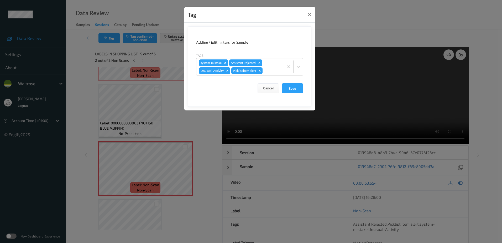
click at [172, 119] on div "Tag Adding / Editing tags for Sample Tags system-mistake Assistant Rejected Unu…" at bounding box center [251, 121] width 502 height 243
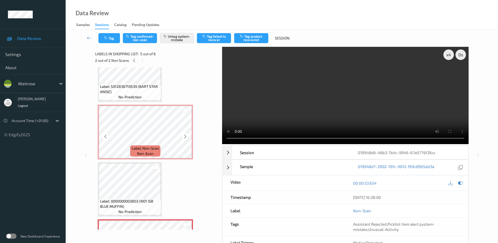
scroll to position [79, 0]
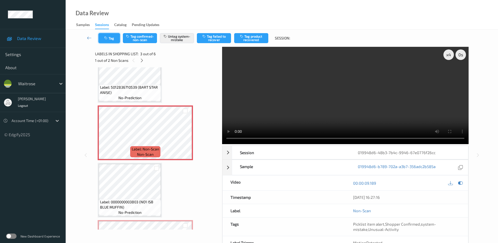
click at [111, 33] on button "Tag" at bounding box center [110, 38] width 22 height 10
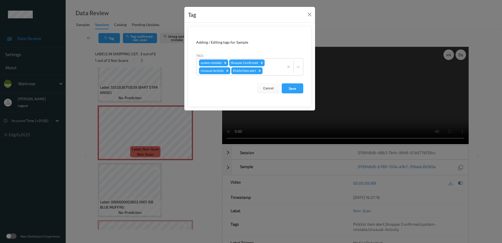
click at [190, 165] on div "Tag Adding / Editing tags for Sample Tags system-mistake Shopper Confirmed Unus…" at bounding box center [251, 121] width 502 height 243
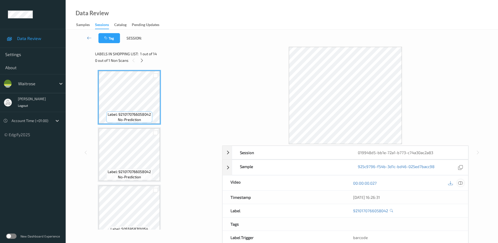
click at [462, 183] on icon at bounding box center [461, 182] width 5 height 5
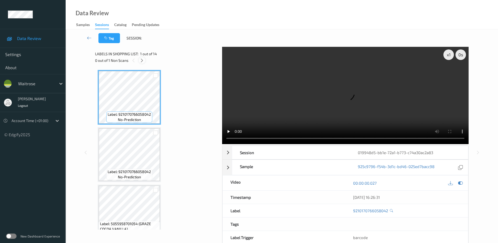
click at [141, 61] on icon at bounding box center [142, 60] width 4 height 5
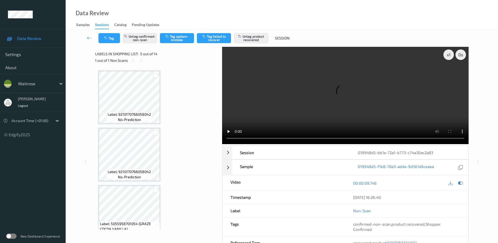
scroll to position [174, 0]
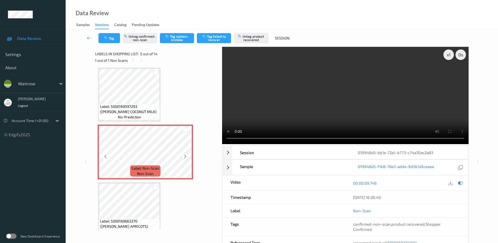
click at [185, 157] on icon at bounding box center [185, 156] width 4 height 5
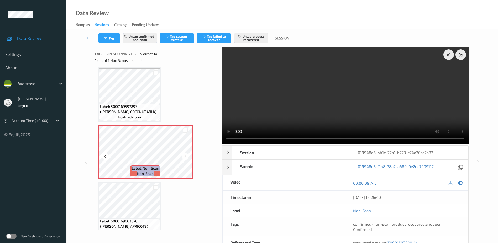
click at [185, 157] on icon at bounding box center [185, 156] width 4 height 5
click at [353, 116] on video at bounding box center [345, 95] width 247 height 97
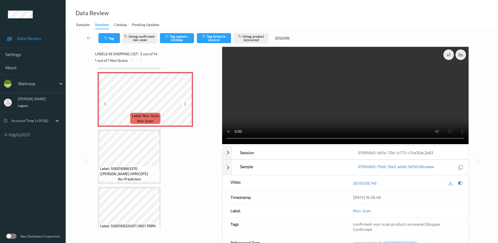
scroll to position [253, 0]
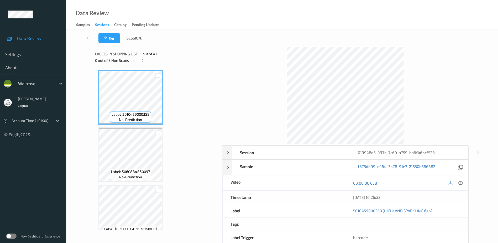
drag, startPoint x: 461, startPoint y: 184, endPoint x: 450, endPoint y: 160, distance: 26.2
click at [461, 184] on icon at bounding box center [461, 182] width 5 height 5
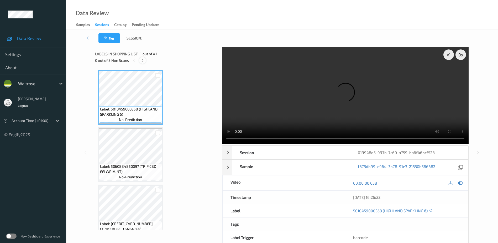
click at [142, 63] on div at bounding box center [142, 60] width 7 height 7
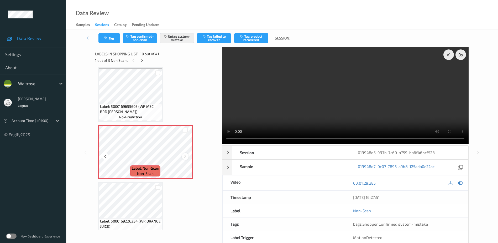
click at [185, 156] on icon at bounding box center [185, 156] width 4 height 5
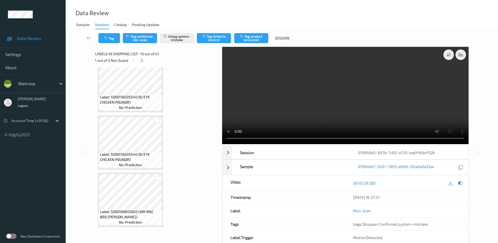
scroll to position [487, 0]
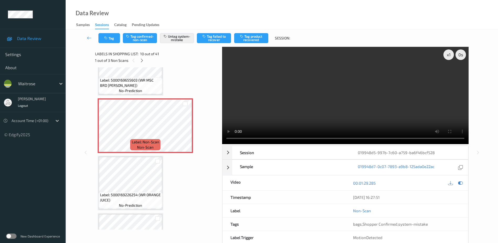
click at [310, 116] on video at bounding box center [345, 95] width 247 height 97
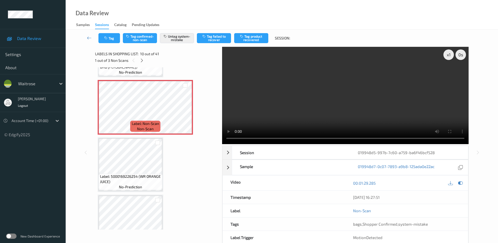
scroll to position [513, 0]
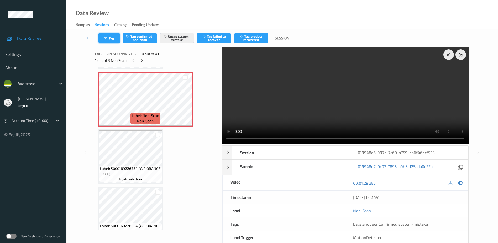
click at [106, 36] on button "Tag" at bounding box center [110, 38] width 22 height 10
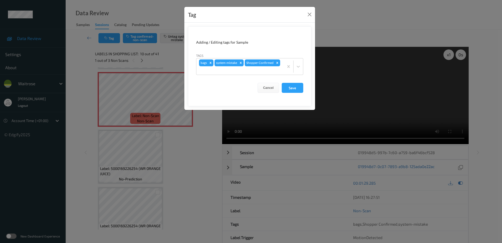
click at [192, 180] on div "Tag Adding / Editing tags for Sample Tags bags system-mistake Shopper Confirmed…" at bounding box center [251, 121] width 502 height 243
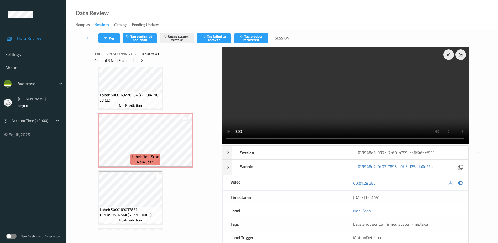
scroll to position [645, 0]
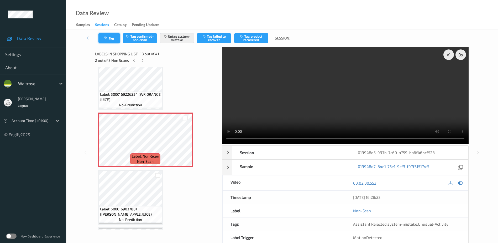
click at [107, 40] on button "Tag" at bounding box center [110, 38] width 22 height 10
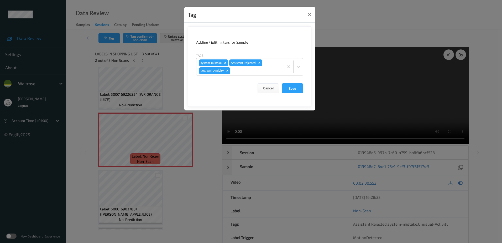
click at [181, 172] on div "Tag Adding / Editing tags for Sample Tags system-mistake Assistant Rejected Unu…" at bounding box center [251, 121] width 502 height 243
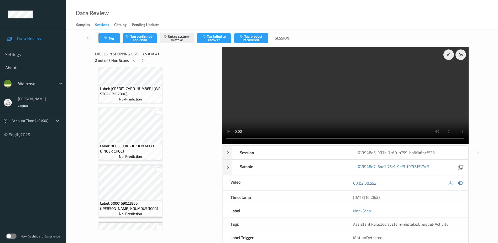
scroll to position [1748, 0]
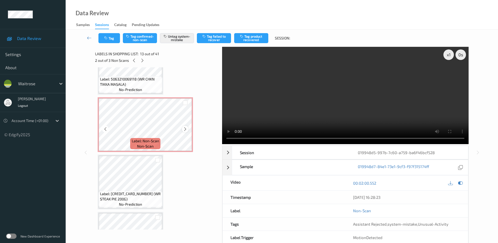
click at [185, 130] on icon at bounding box center [185, 129] width 4 height 5
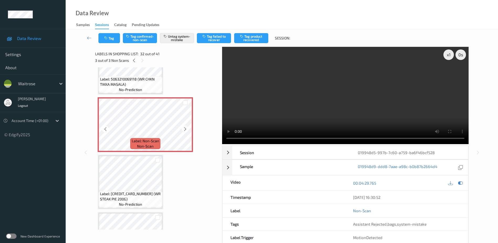
click at [185, 130] on icon at bounding box center [185, 129] width 4 height 5
click at [107, 34] on button "Tag" at bounding box center [110, 38] width 22 height 10
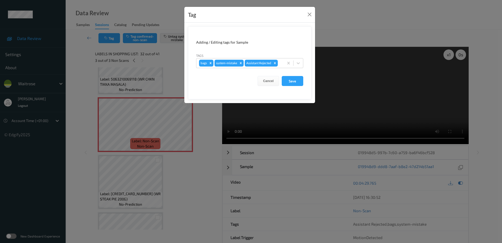
click at [215, 211] on div "Tag Adding / Editing tags for Sample Tags bags system-mistake Assistant Rejecte…" at bounding box center [251, 121] width 502 height 243
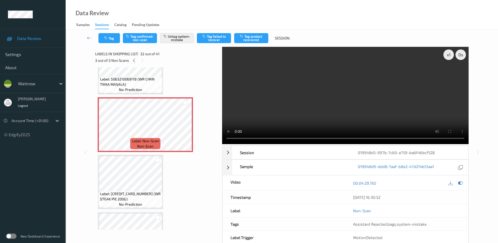
click at [100, 31] on div "Tag Tag confirmed-non-scan Untag system-mistake Tag failed to recover Tag produ…" at bounding box center [281, 37] width 411 height 17
click at [104, 36] on button "Tag" at bounding box center [110, 38] width 22 height 10
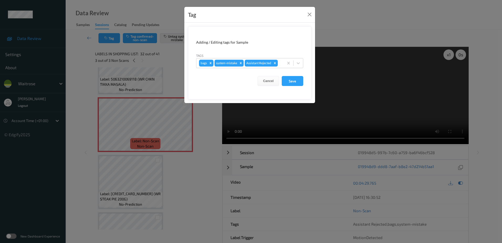
click at [186, 183] on div "Tag Adding / Editing tags for Sample Tags bags system-mistake Assistant Rejecte…" at bounding box center [251, 121] width 502 height 243
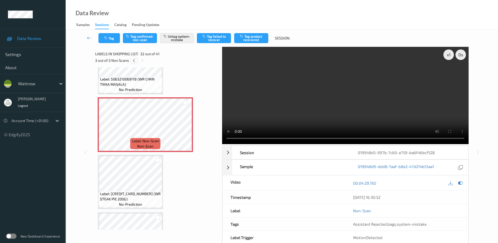
click at [135, 61] on icon at bounding box center [134, 60] width 4 height 5
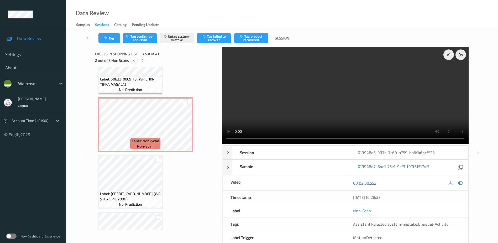
scroll to position [633, 0]
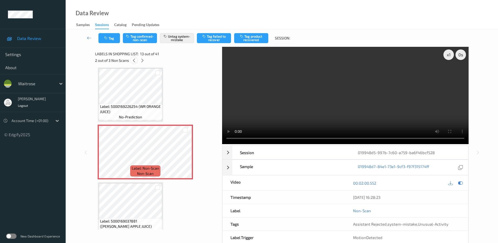
click at [135, 61] on icon at bounding box center [134, 60] width 4 height 5
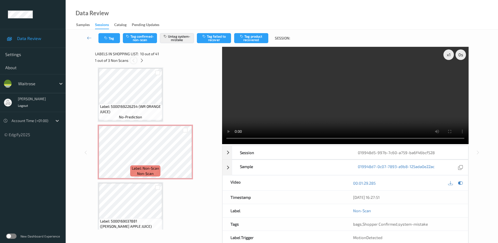
scroll to position [461, 0]
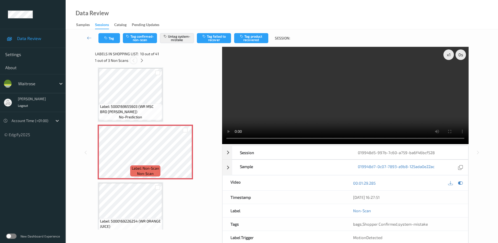
click at [135, 61] on icon at bounding box center [133, 60] width 4 height 5
